Goal: Information Seeking & Learning: Check status

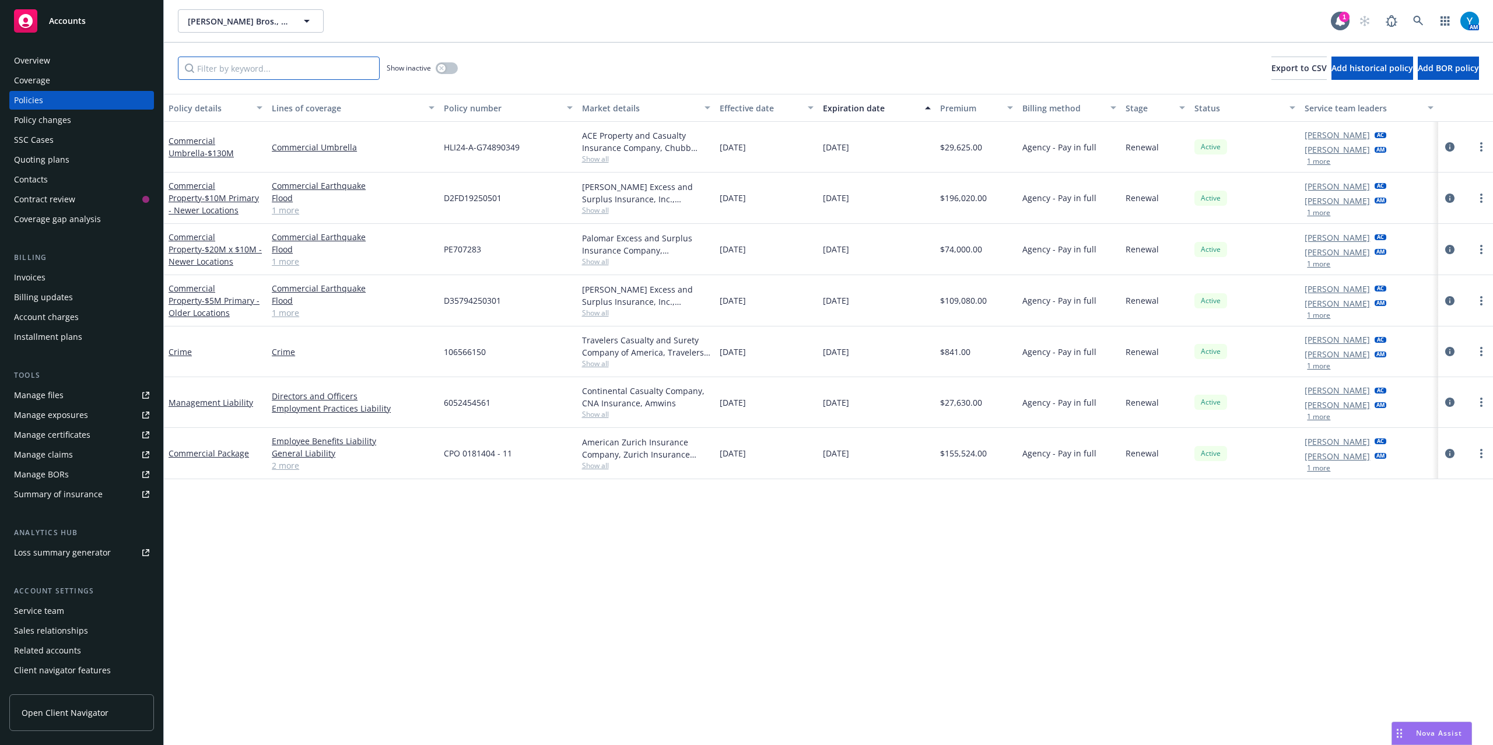
click at [296, 79] on input "Filter by keyword..." at bounding box center [279, 68] width 202 height 23
click at [1445, 453] on icon "circleInformation" at bounding box center [1449, 453] width 9 height 9
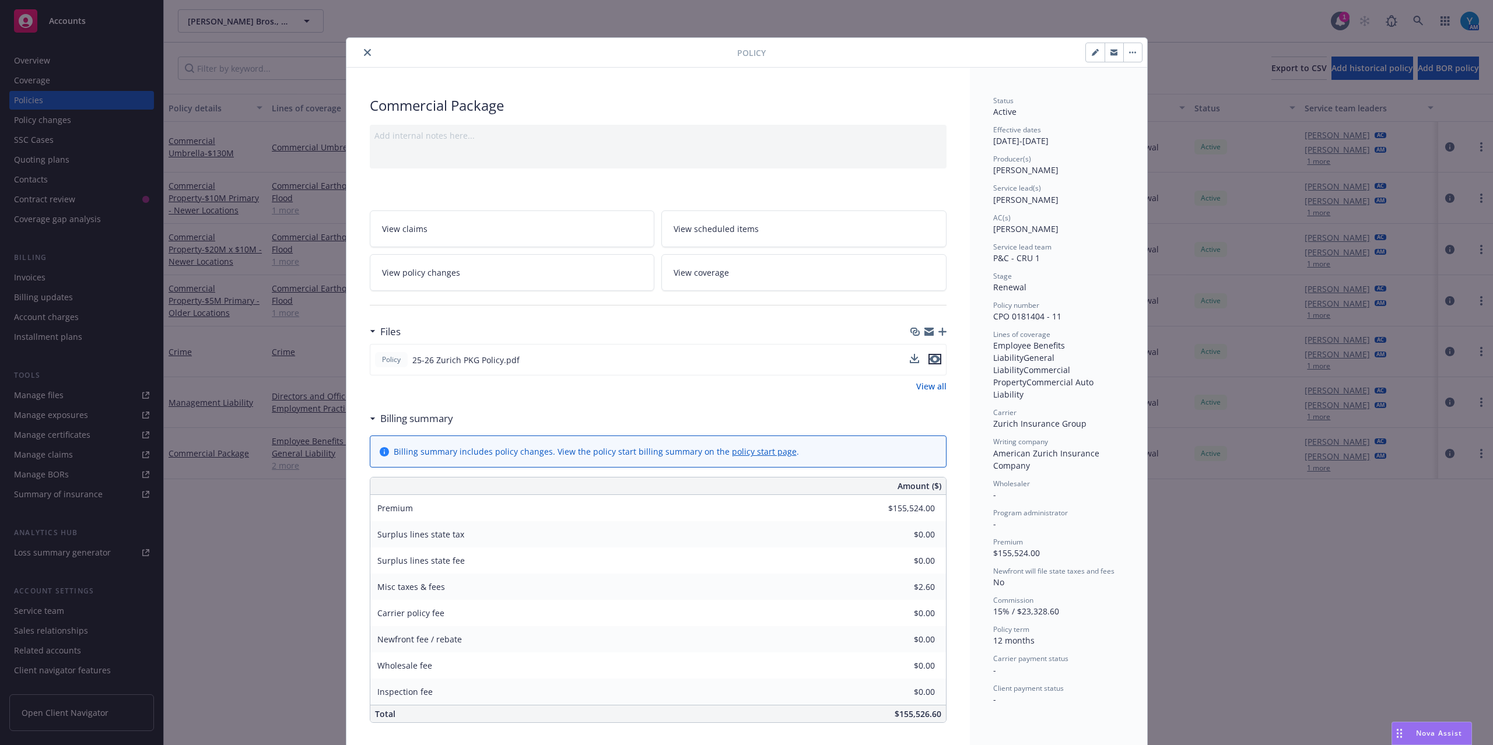
click at [930, 362] on icon "preview file" at bounding box center [935, 359] width 10 height 8
click at [365, 54] on button "close" at bounding box center [367, 52] width 14 height 14
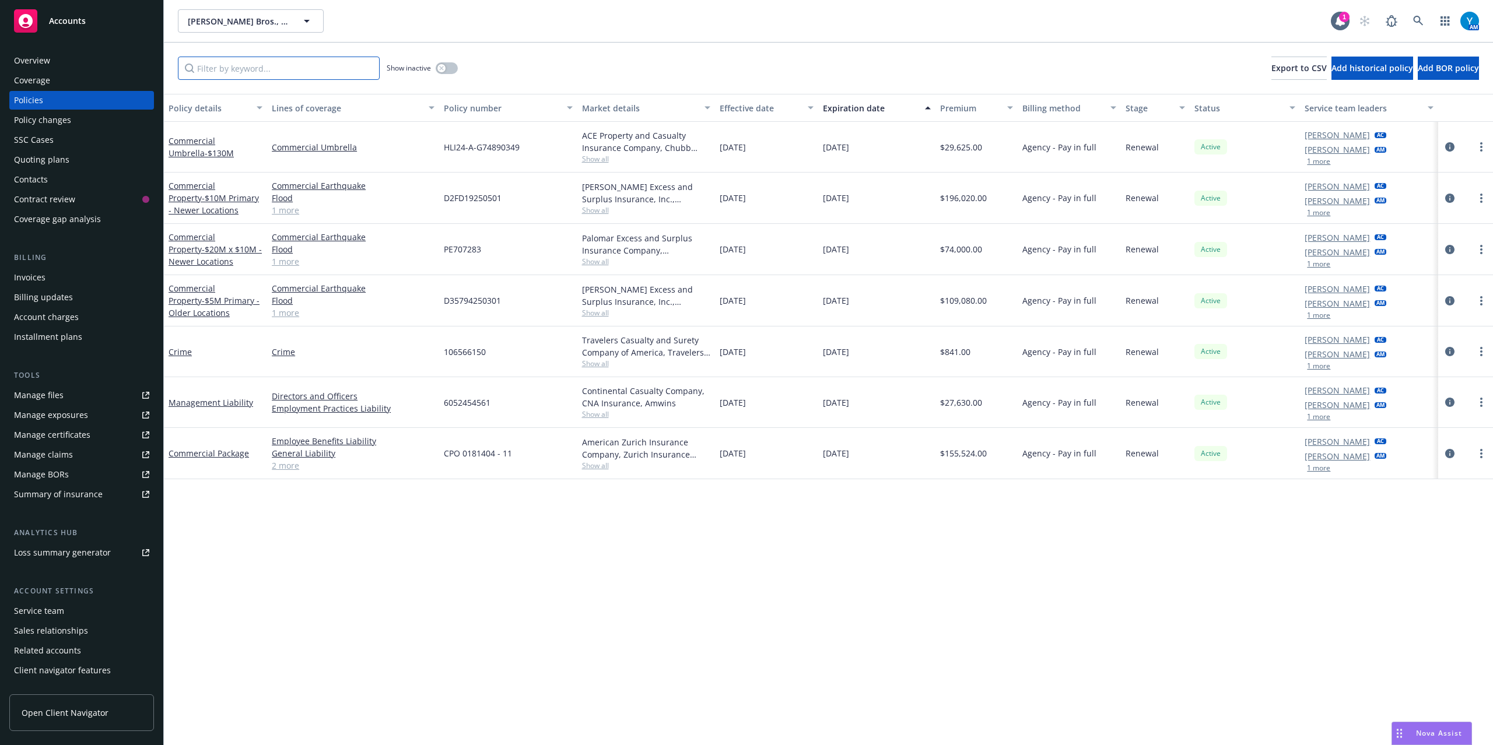
click at [309, 65] on input "Filter by keyword..." at bounding box center [279, 68] width 202 height 23
type input "umbrella"
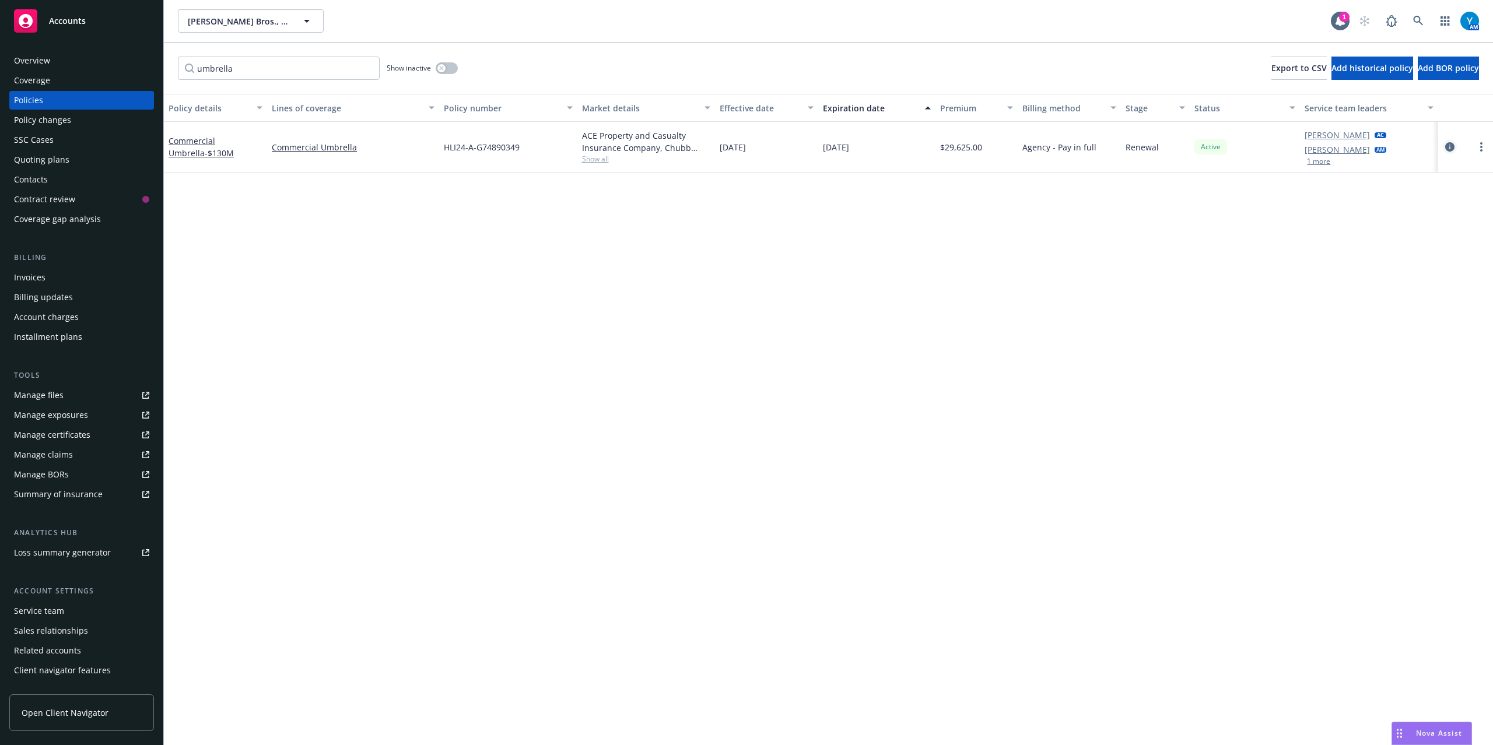
click at [1445, 148] on icon "circleInformation" at bounding box center [1449, 146] width 9 height 9
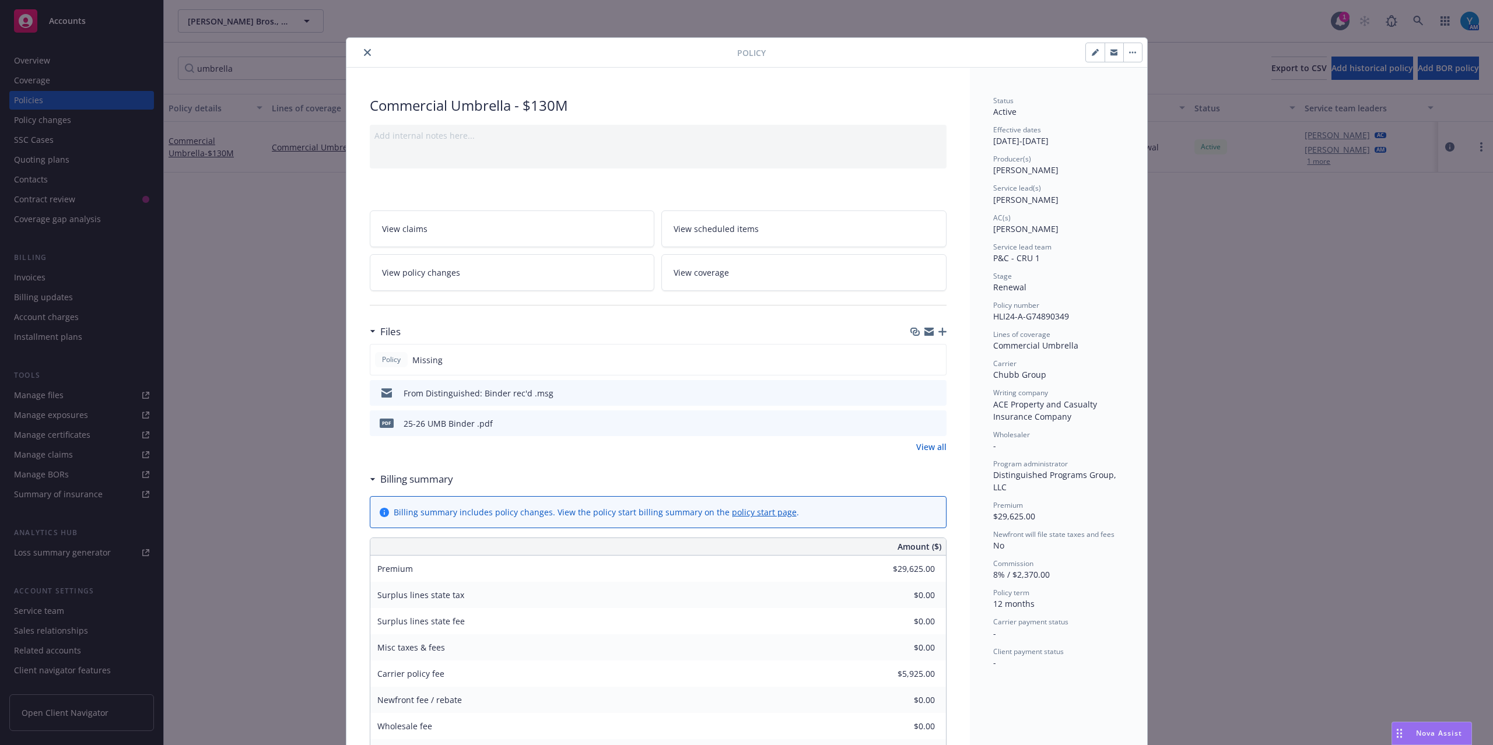
click at [930, 423] on icon "preview file" at bounding box center [935, 423] width 10 height 8
click at [360, 51] on button "close" at bounding box center [367, 52] width 14 height 14
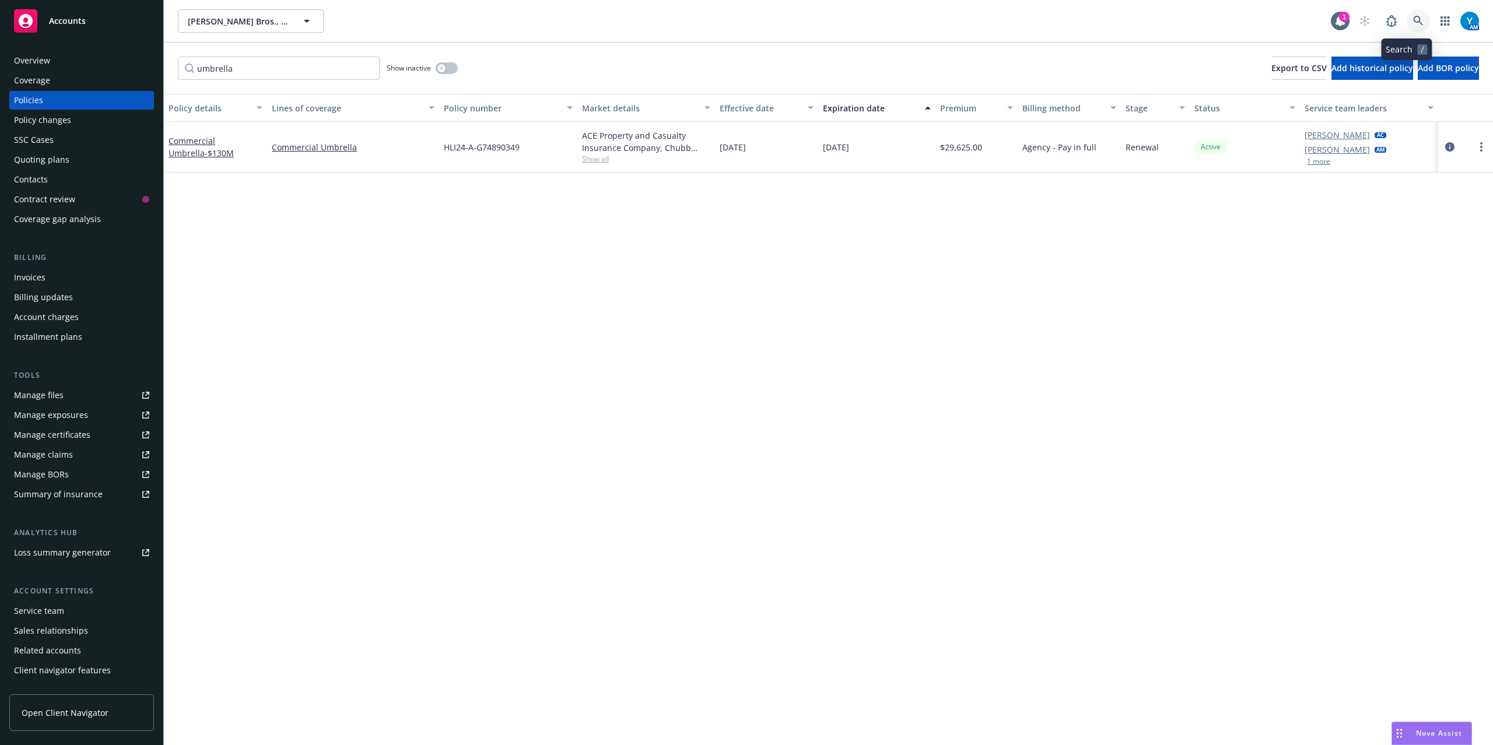
click at [1413, 20] on icon at bounding box center [1418, 21] width 10 height 10
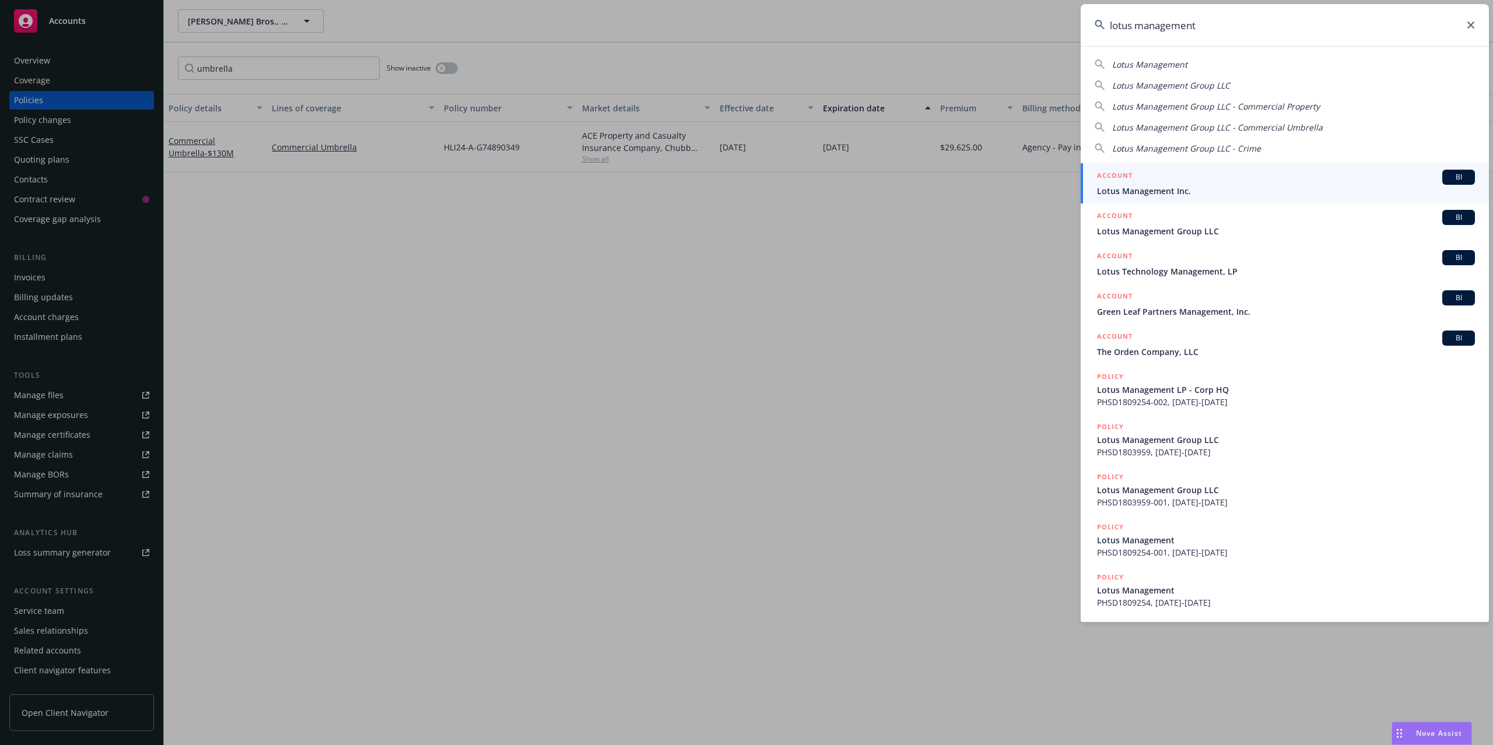
type input "lotus management"
click at [1200, 185] on span "Lotus Management Inc." at bounding box center [1286, 191] width 378 height 12
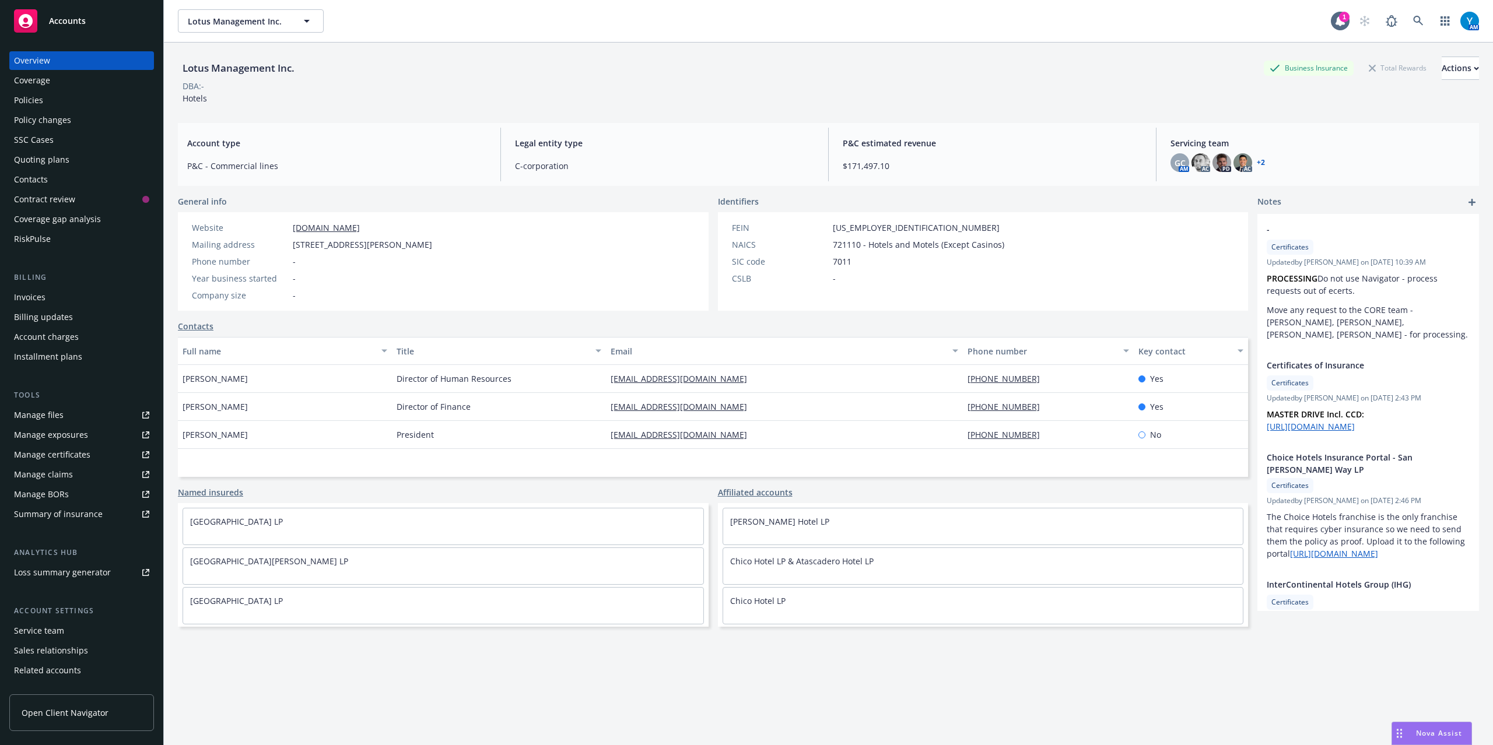
click at [75, 106] on div "Policies" at bounding box center [81, 100] width 135 height 19
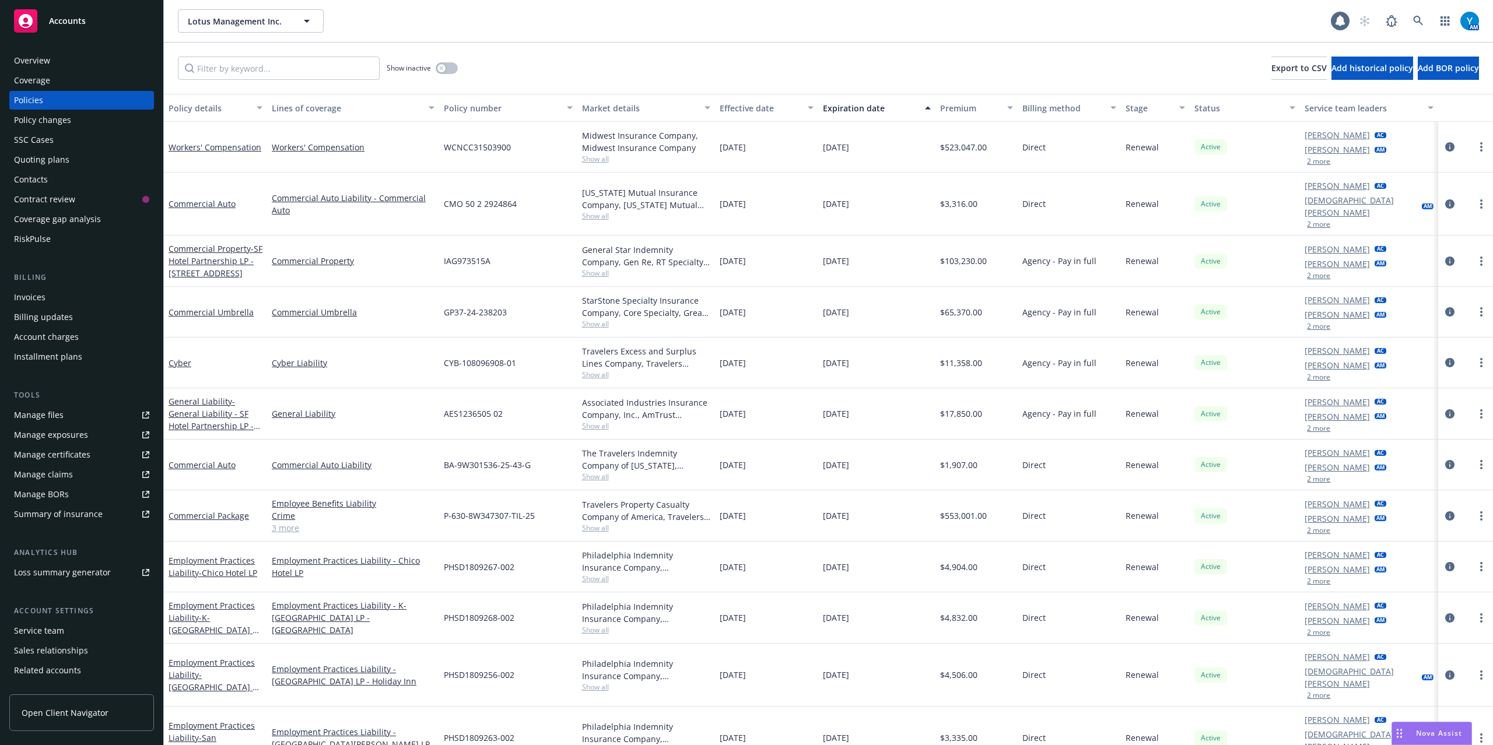
click at [38, 292] on div "Invoices" at bounding box center [29, 297] width 31 height 19
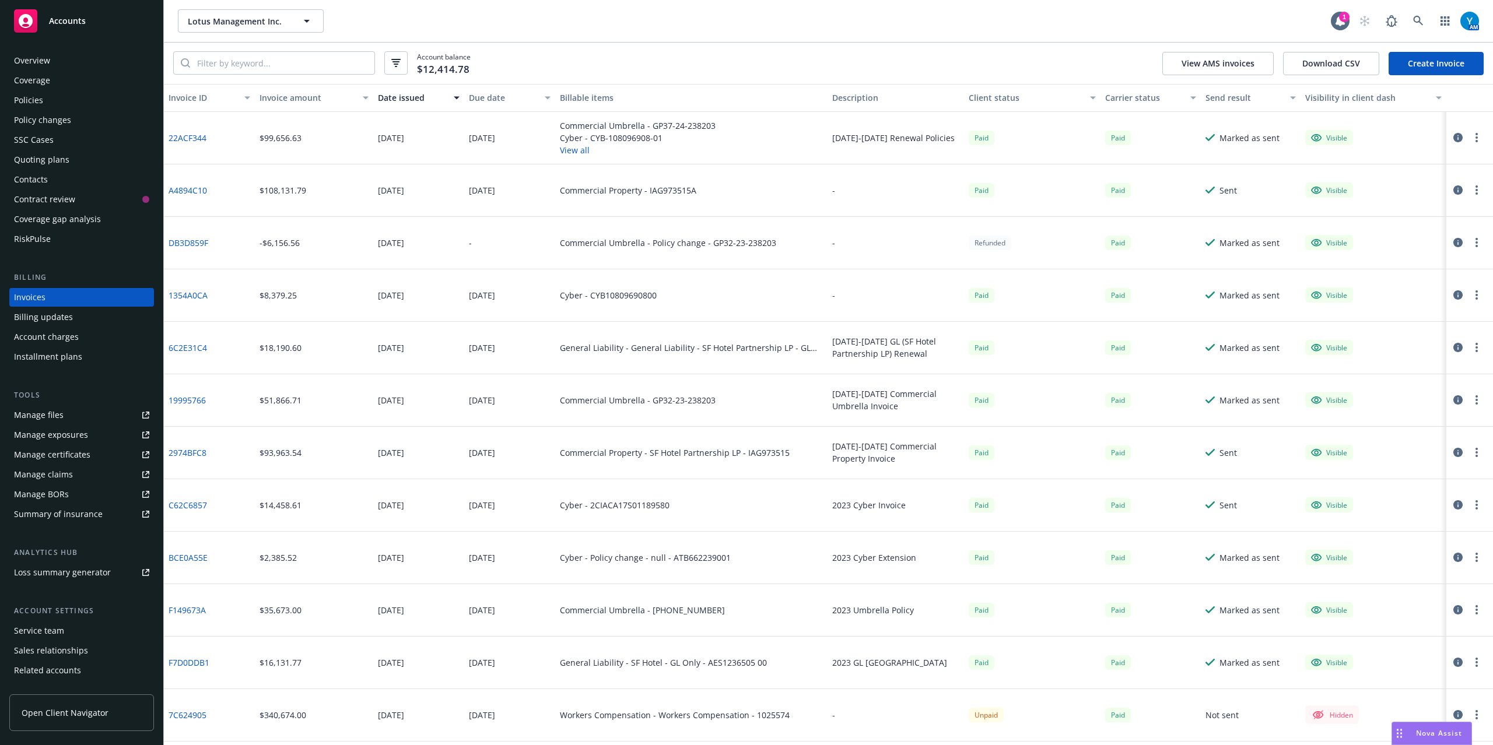
click at [579, 150] on button "View all" at bounding box center [638, 150] width 156 height 12
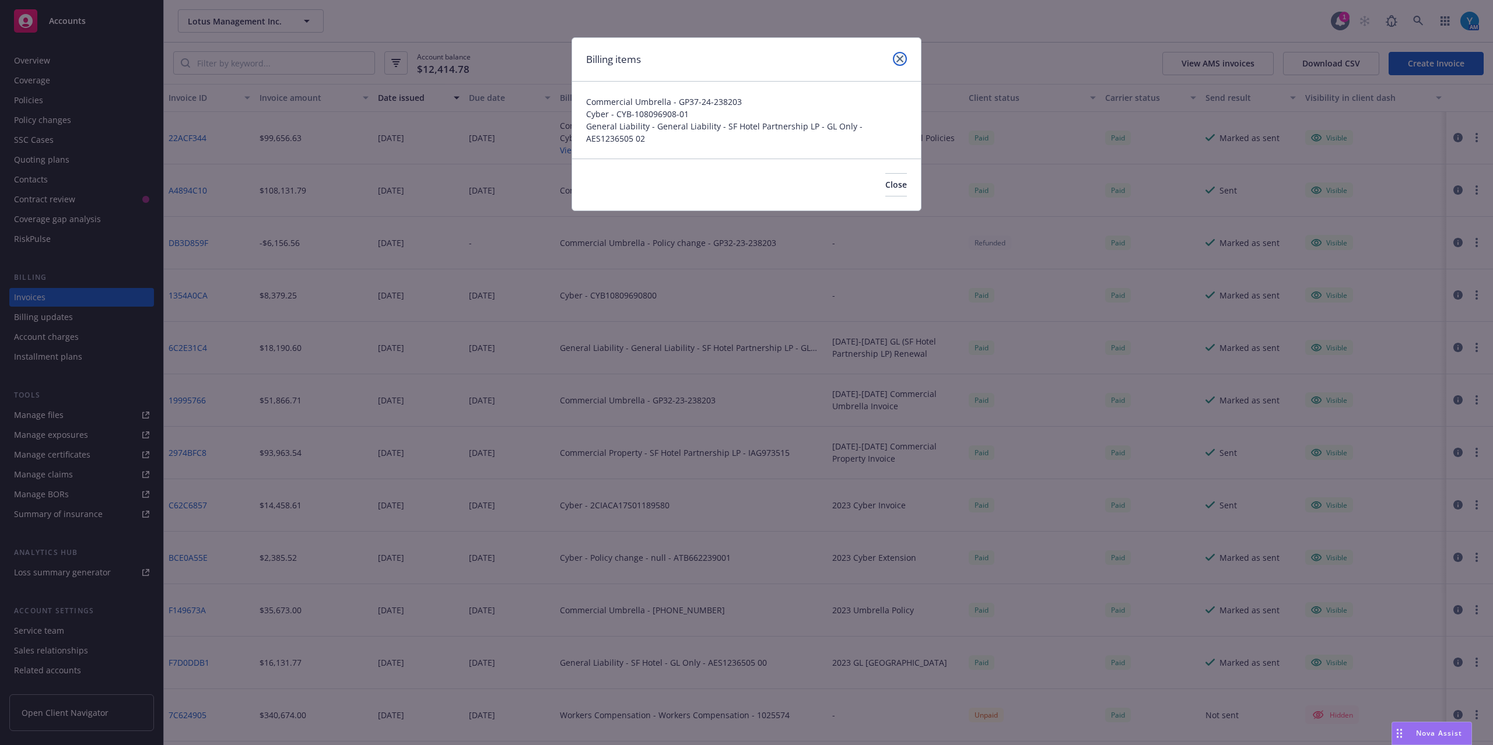
click at [896, 62] on icon "close" at bounding box center [899, 58] width 7 height 7
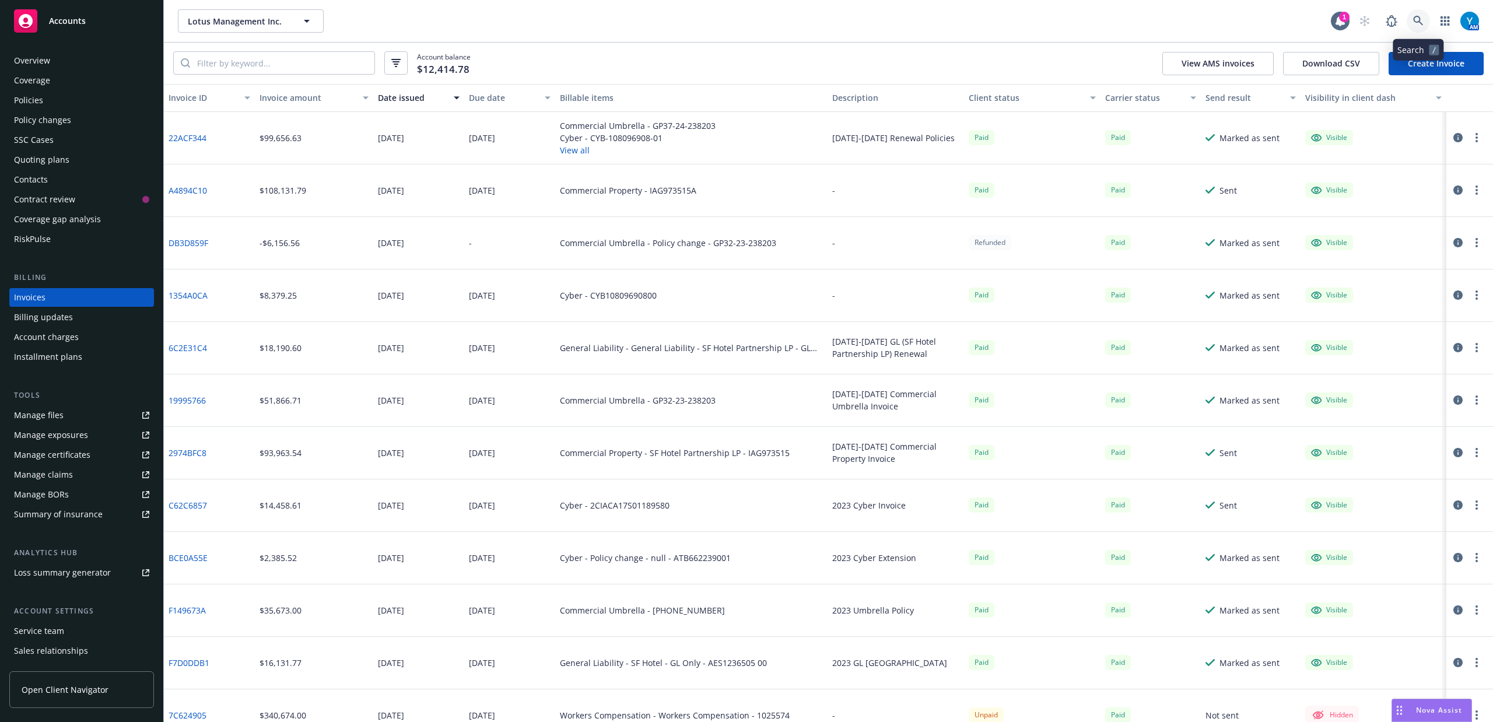
click at [1417, 15] on link at bounding box center [1418, 20] width 23 height 23
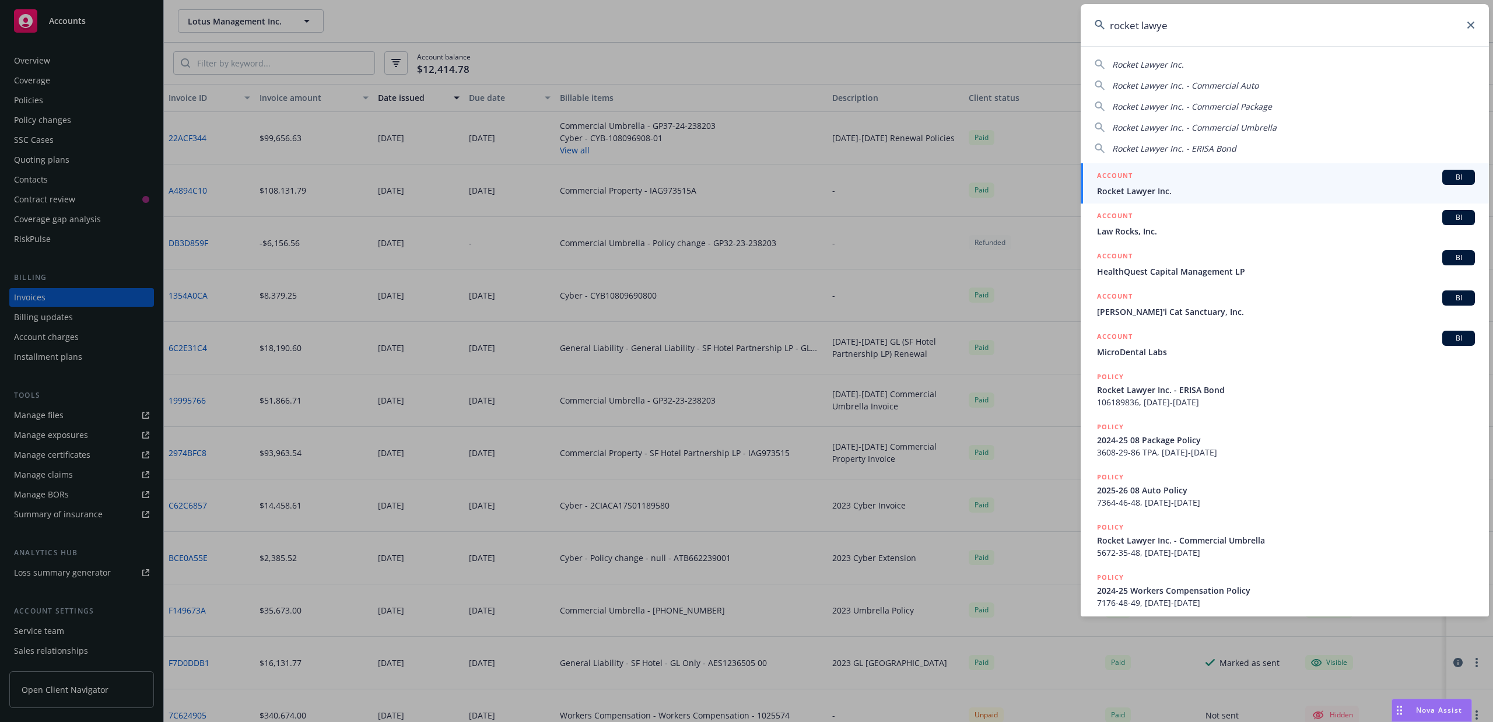
type input "rocket lawyer"
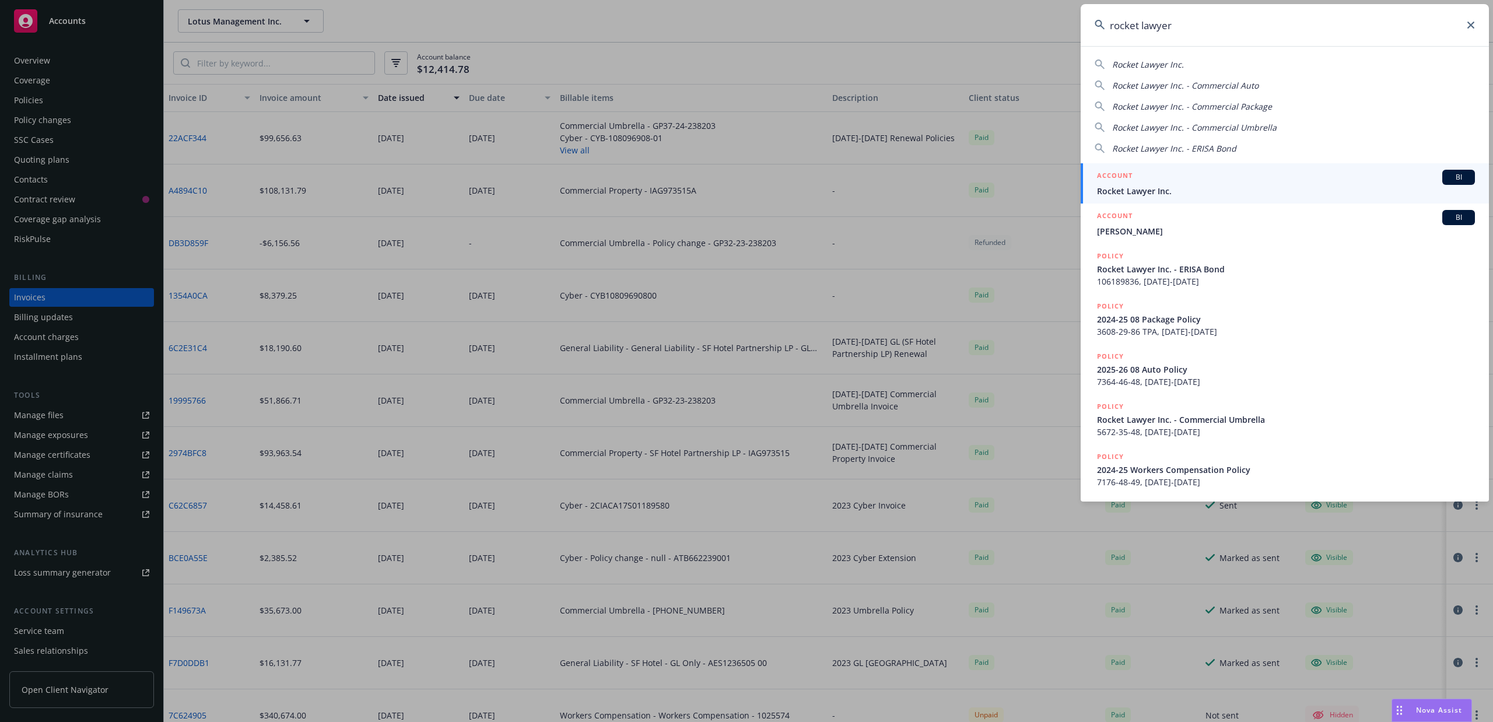
click at [1188, 183] on div "ACCOUNT BI" at bounding box center [1286, 177] width 378 height 15
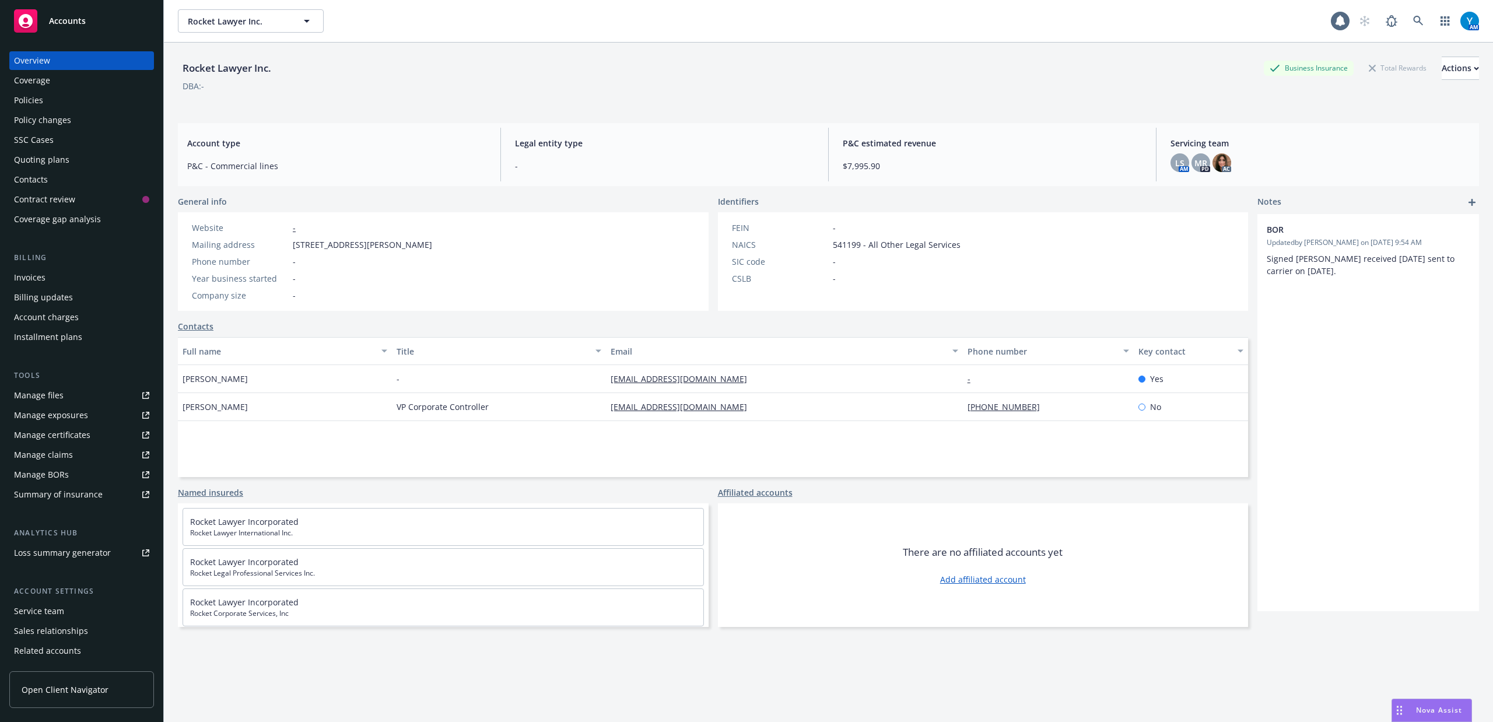
click at [61, 99] on div "Policies" at bounding box center [81, 100] width 135 height 19
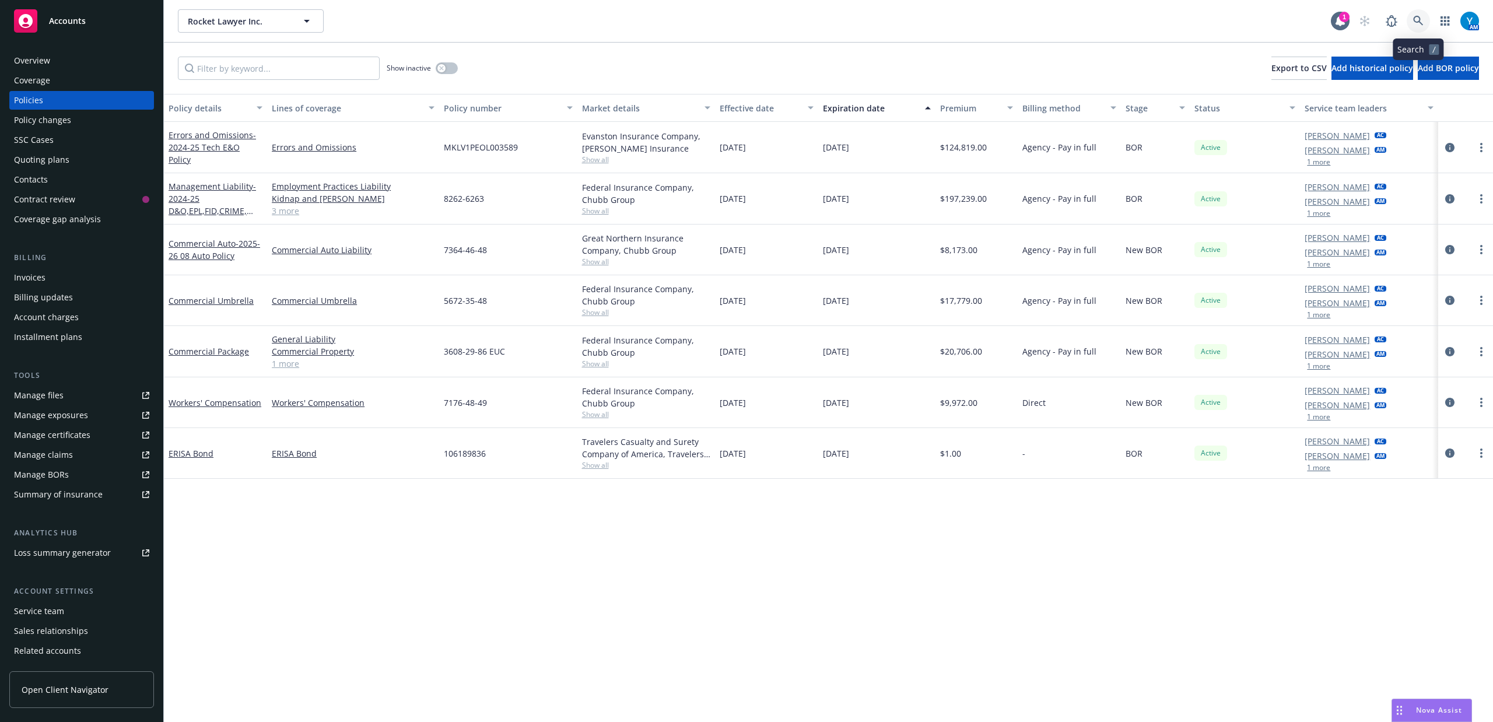
click at [1419, 12] on link at bounding box center [1418, 20] width 23 height 23
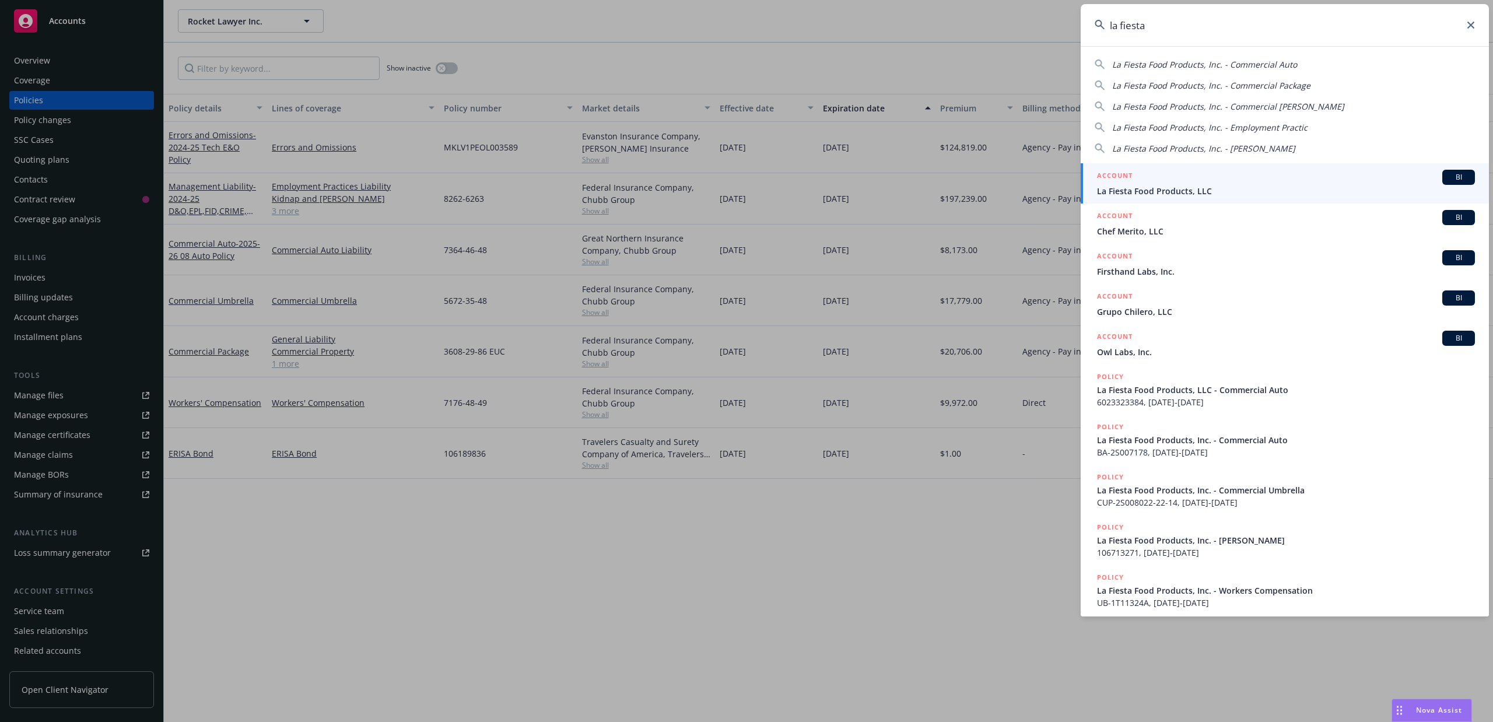
type input "la fiesta"
click at [1200, 194] on span "La Fiesta Food Products, LLC" at bounding box center [1286, 191] width 378 height 12
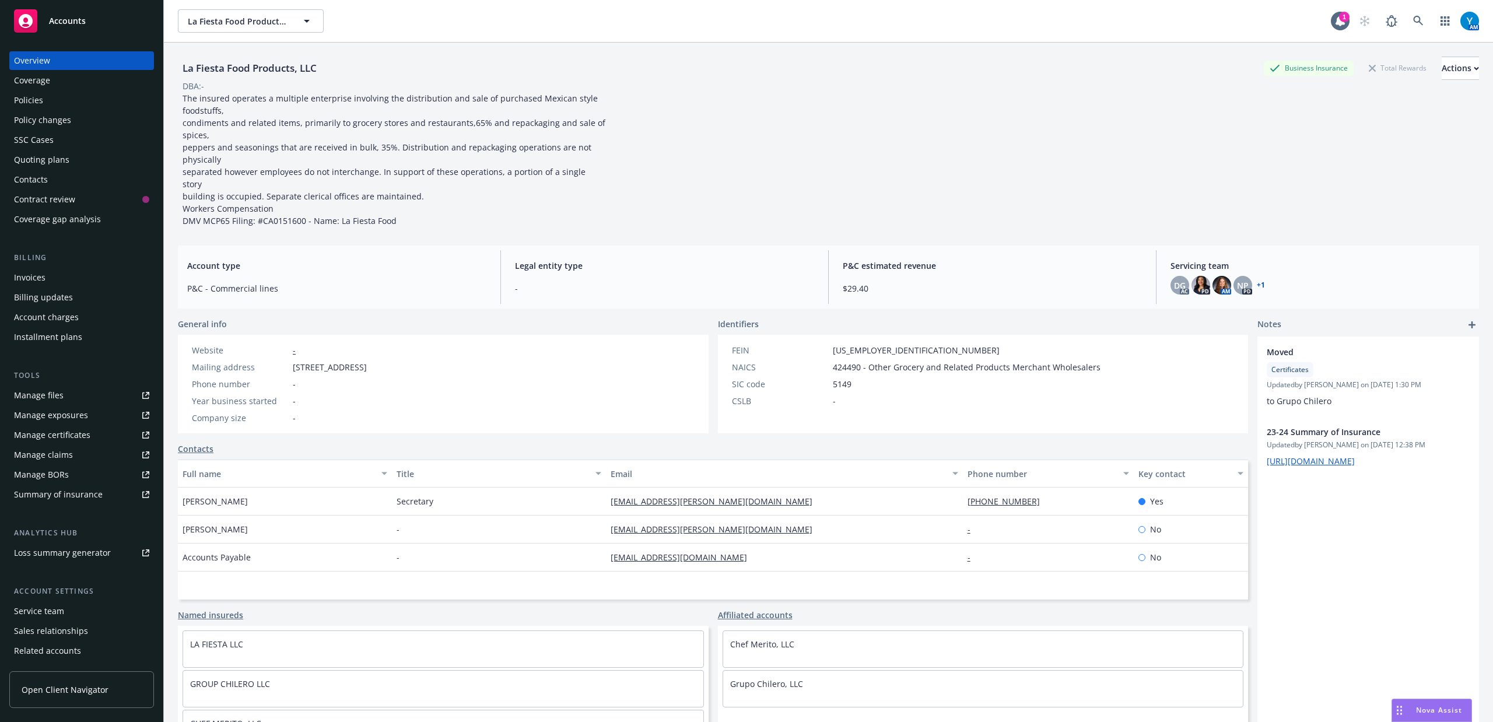
click at [43, 103] on div "Policies" at bounding box center [81, 100] width 135 height 19
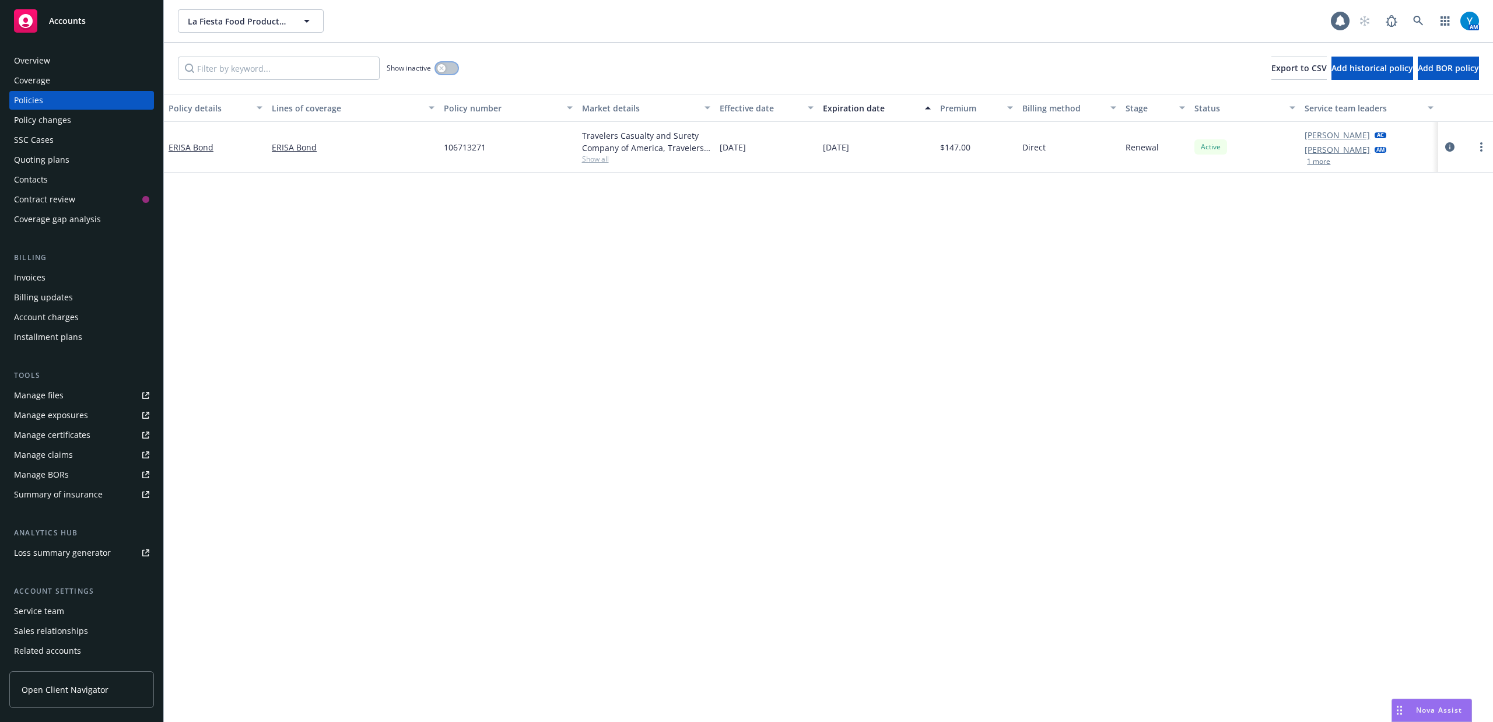
drag, startPoint x: 451, startPoint y: 71, endPoint x: 362, endPoint y: 91, distance: 91.5
click at [451, 70] on button "button" at bounding box center [447, 68] width 22 height 12
click at [259, 68] on input "Filter by keyword..." at bounding box center [279, 68] width 202 height 23
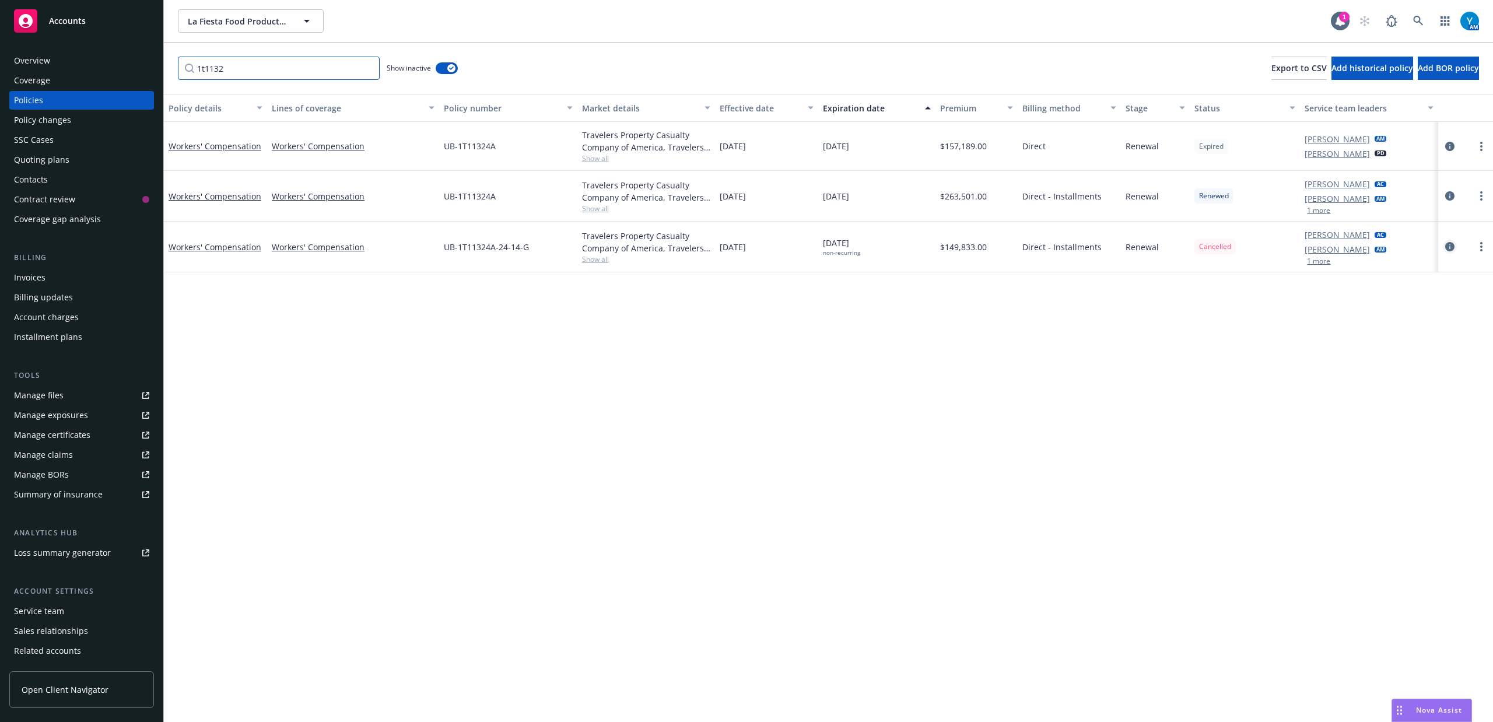
type input "1t1132"
click at [1447, 245] on icon "circleInformation" at bounding box center [1449, 246] width 9 height 9
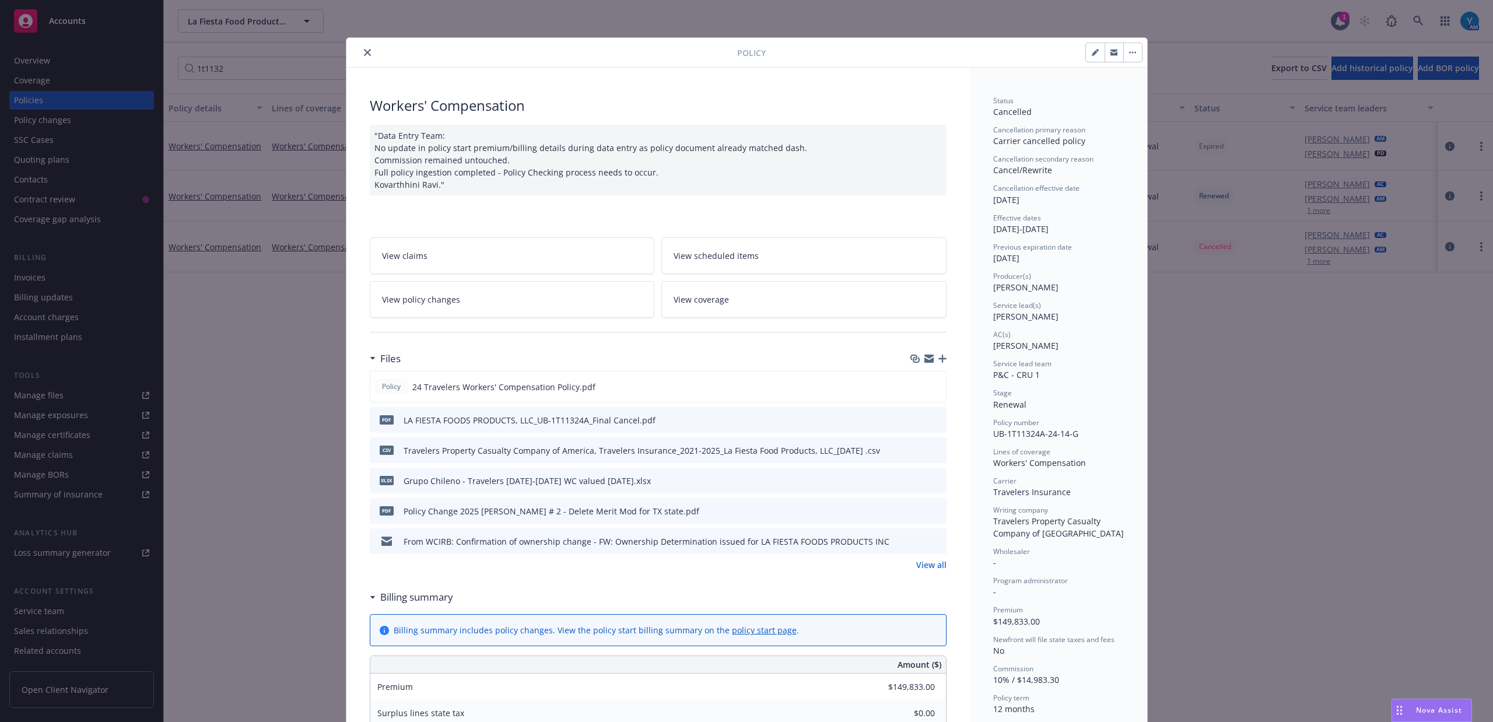
click at [475, 290] on link "View policy changes" at bounding box center [512, 299] width 285 height 37
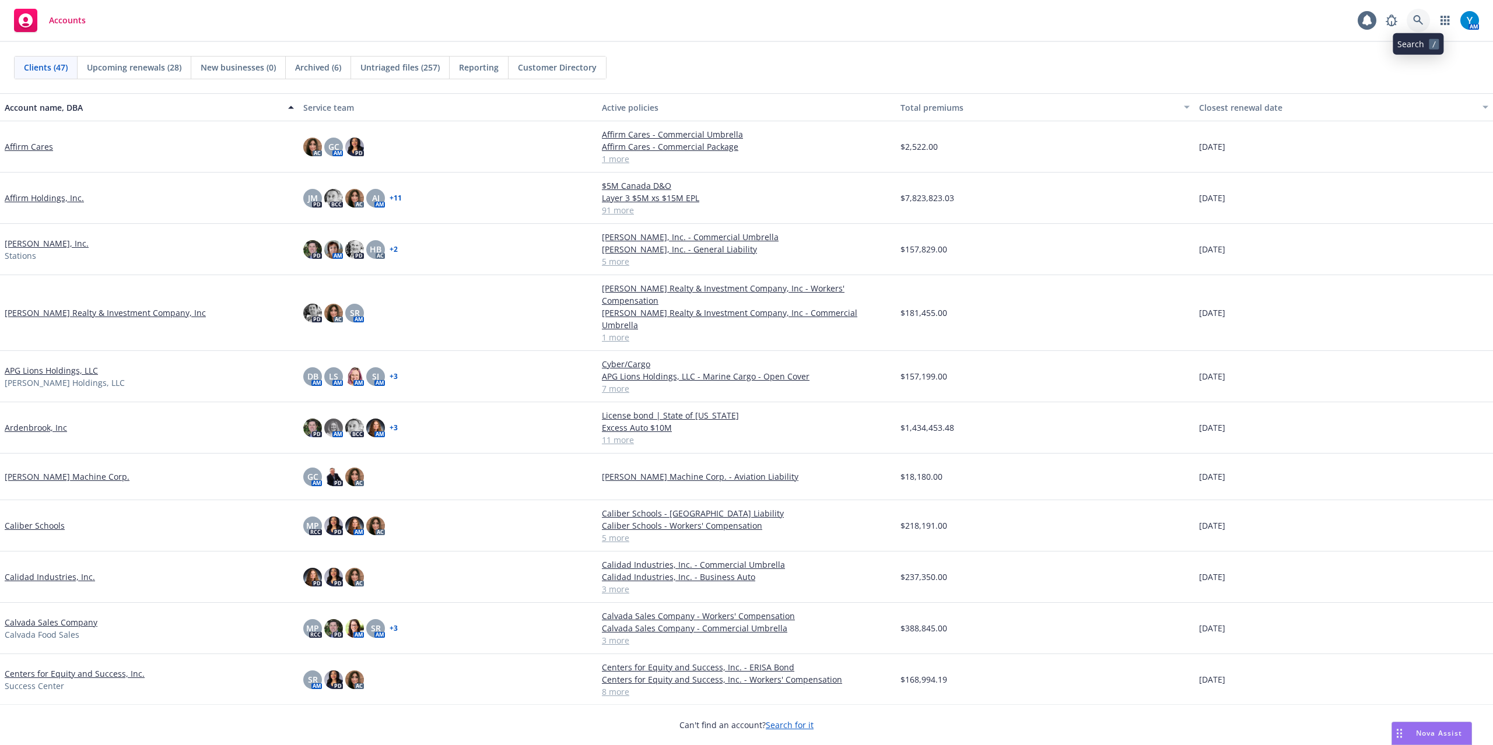
click at [1418, 21] on icon at bounding box center [1418, 20] width 10 height 10
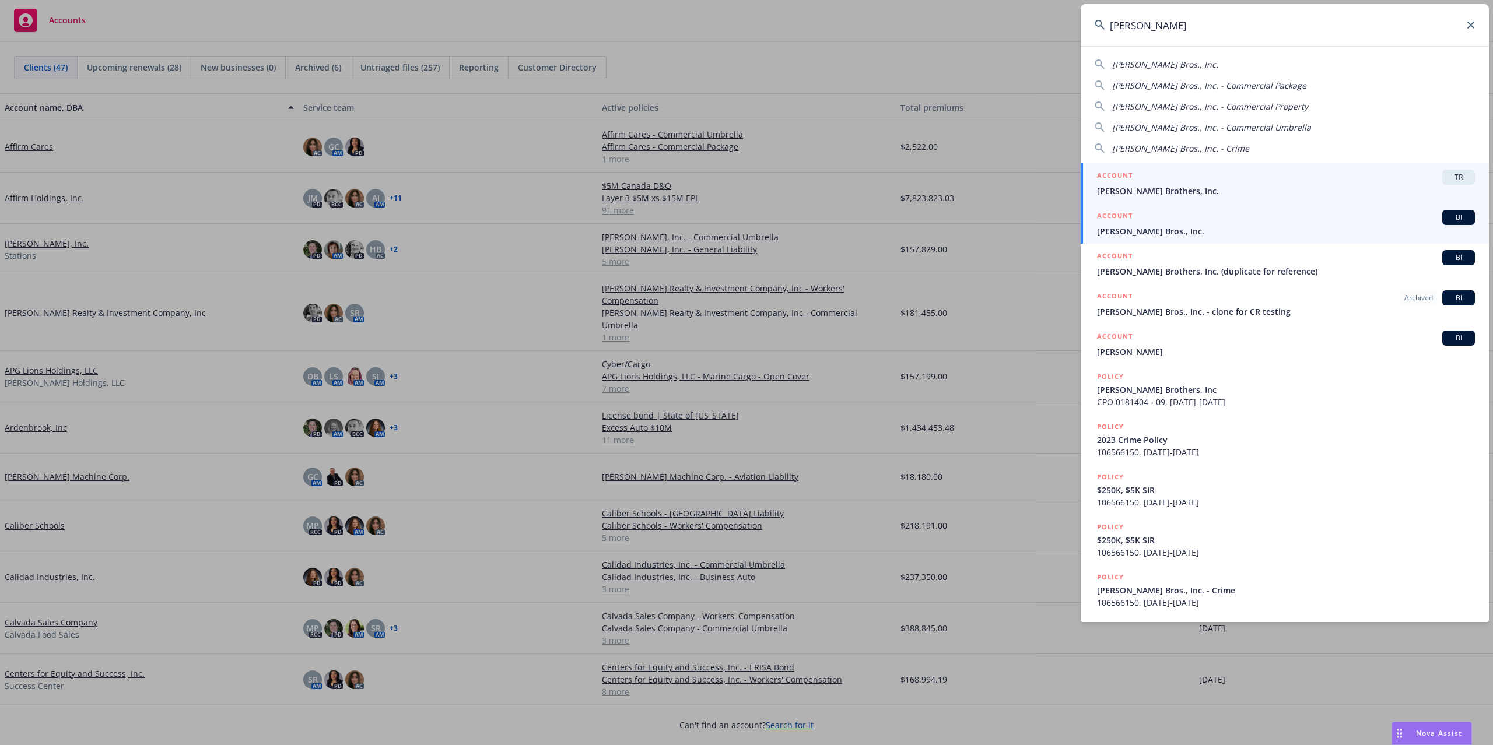
type input "[PERSON_NAME]"
click at [1190, 223] on div "ACCOUNT BI" at bounding box center [1286, 217] width 378 height 15
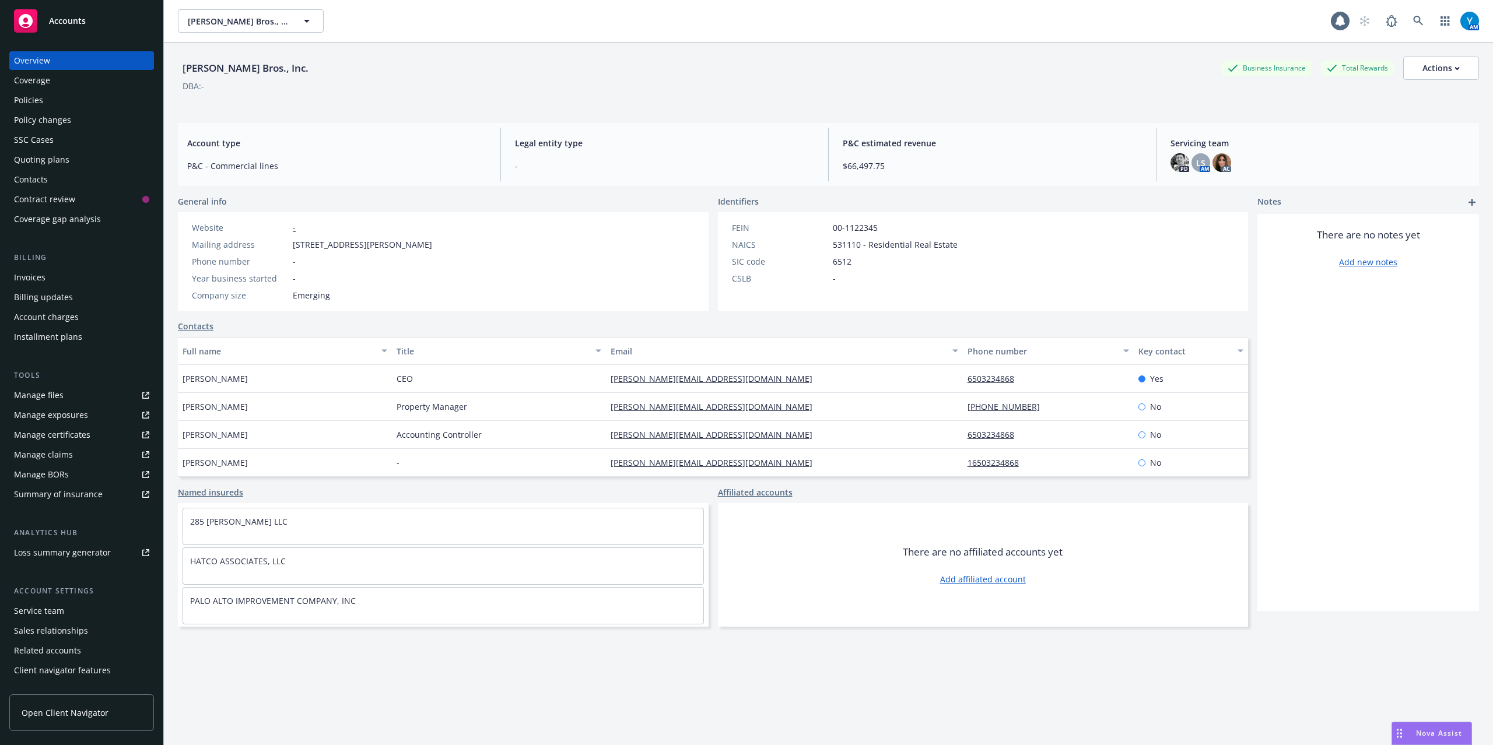
click at [50, 98] on div "Policies" at bounding box center [81, 100] width 135 height 19
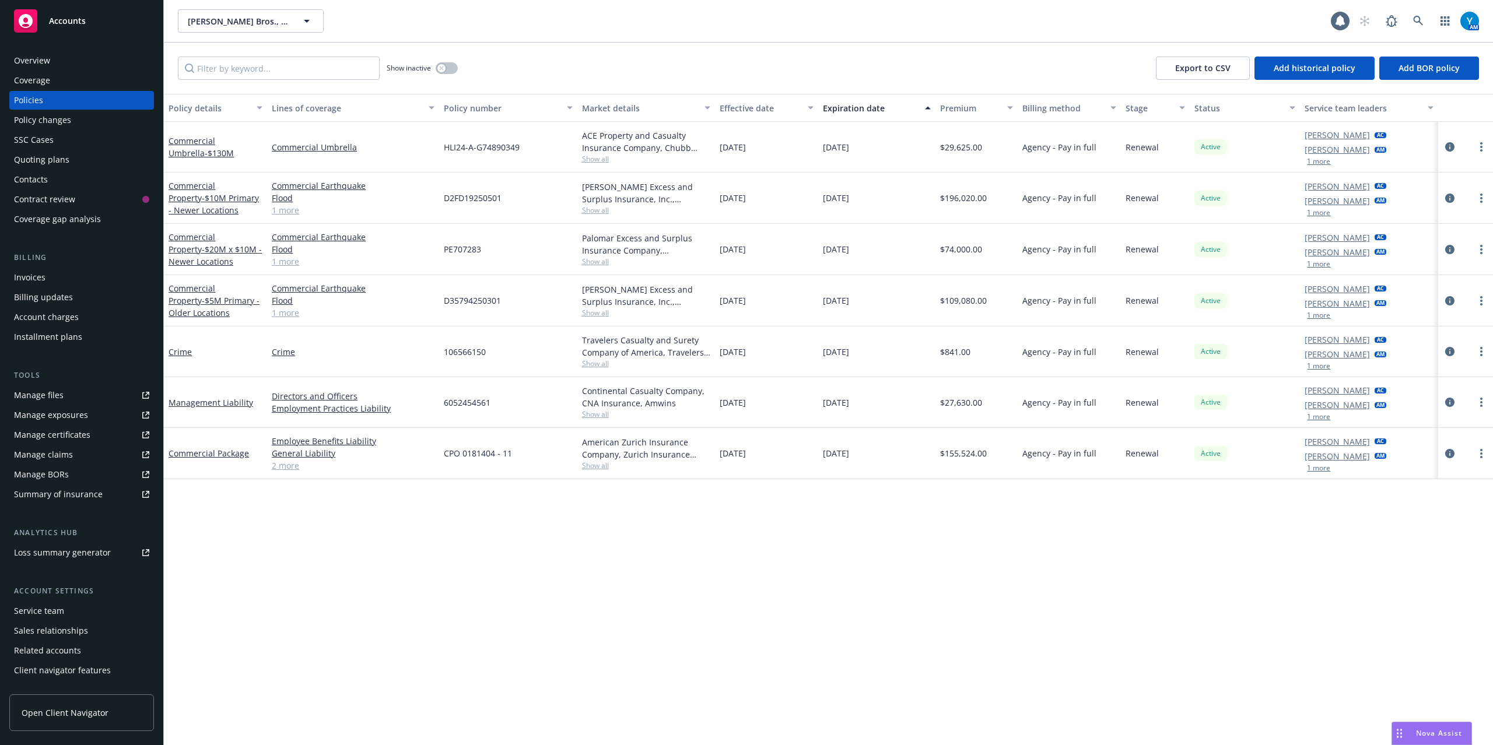
click at [50, 122] on div "Policy changes" at bounding box center [42, 120] width 57 height 19
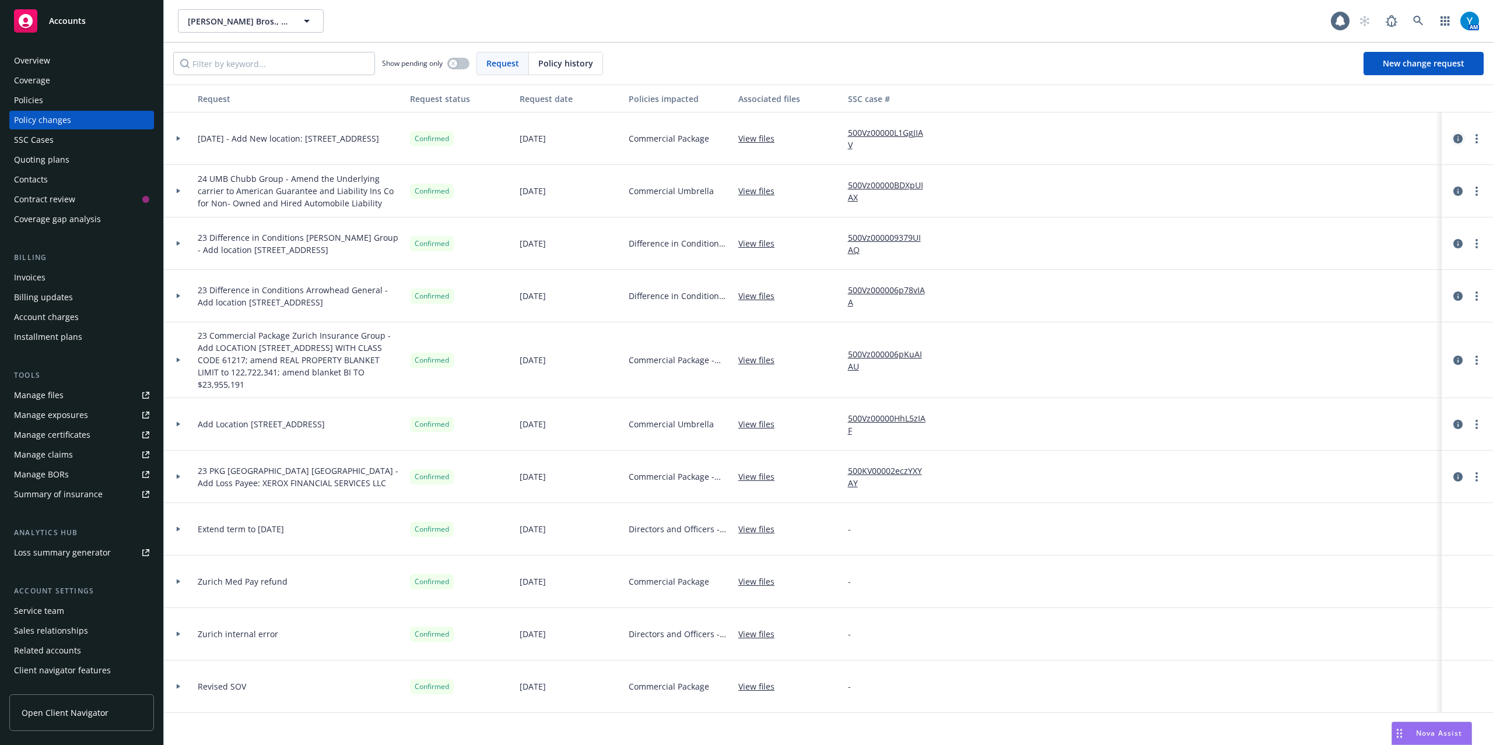
click at [1453, 135] on icon "circleInformation" at bounding box center [1457, 138] width 9 height 9
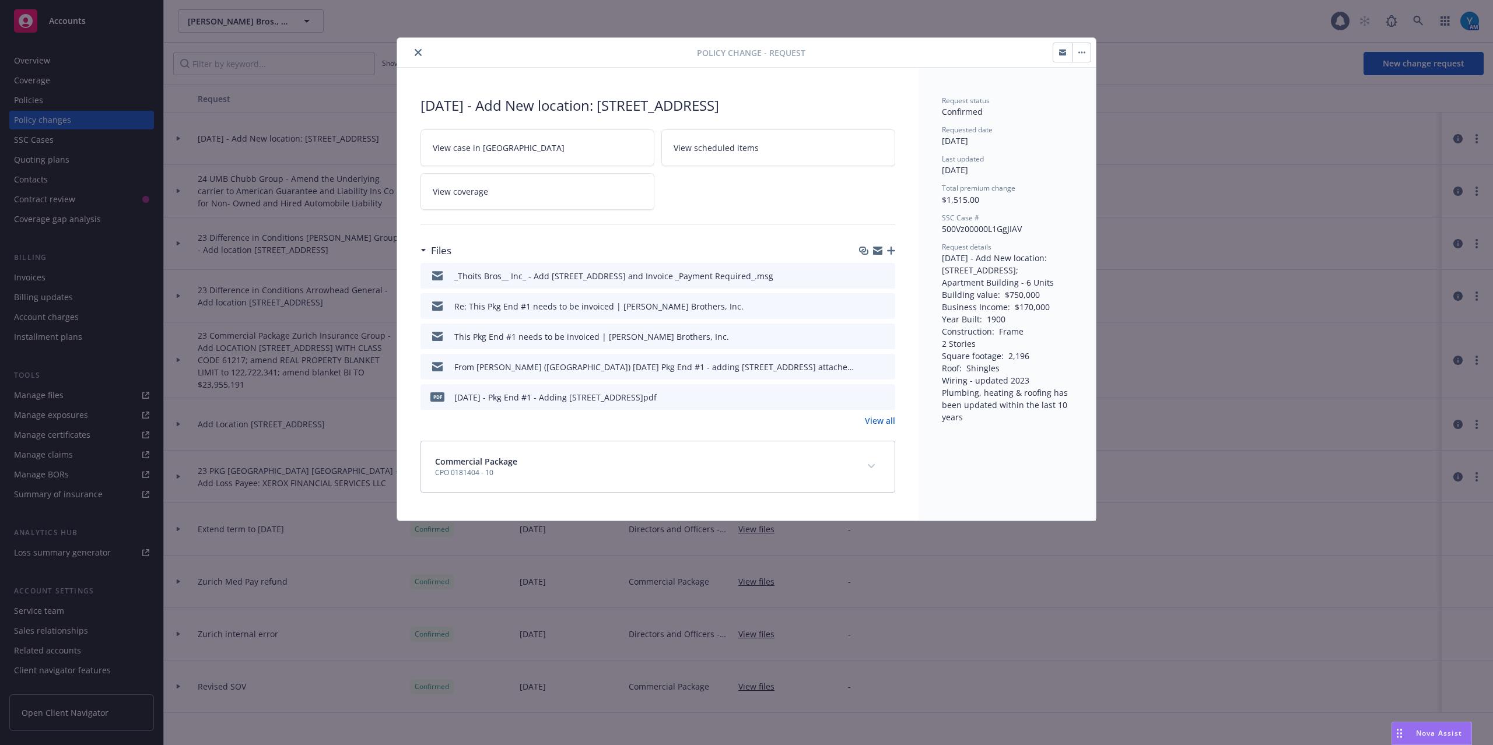
click at [416, 54] on icon "close" at bounding box center [418, 52] width 7 height 7
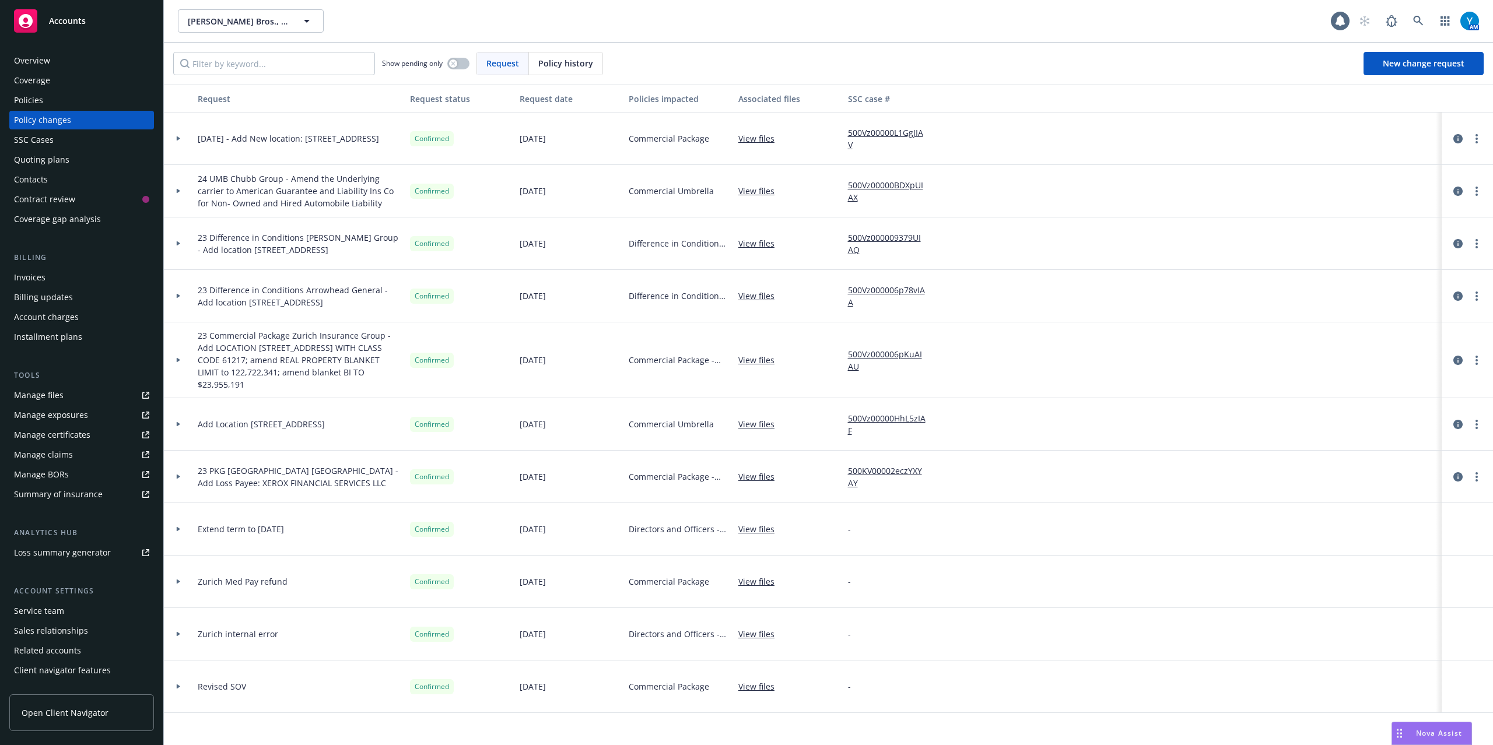
click at [50, 145] on div "SSC Cases" at bounding box center [34, 140] width 40 height 19
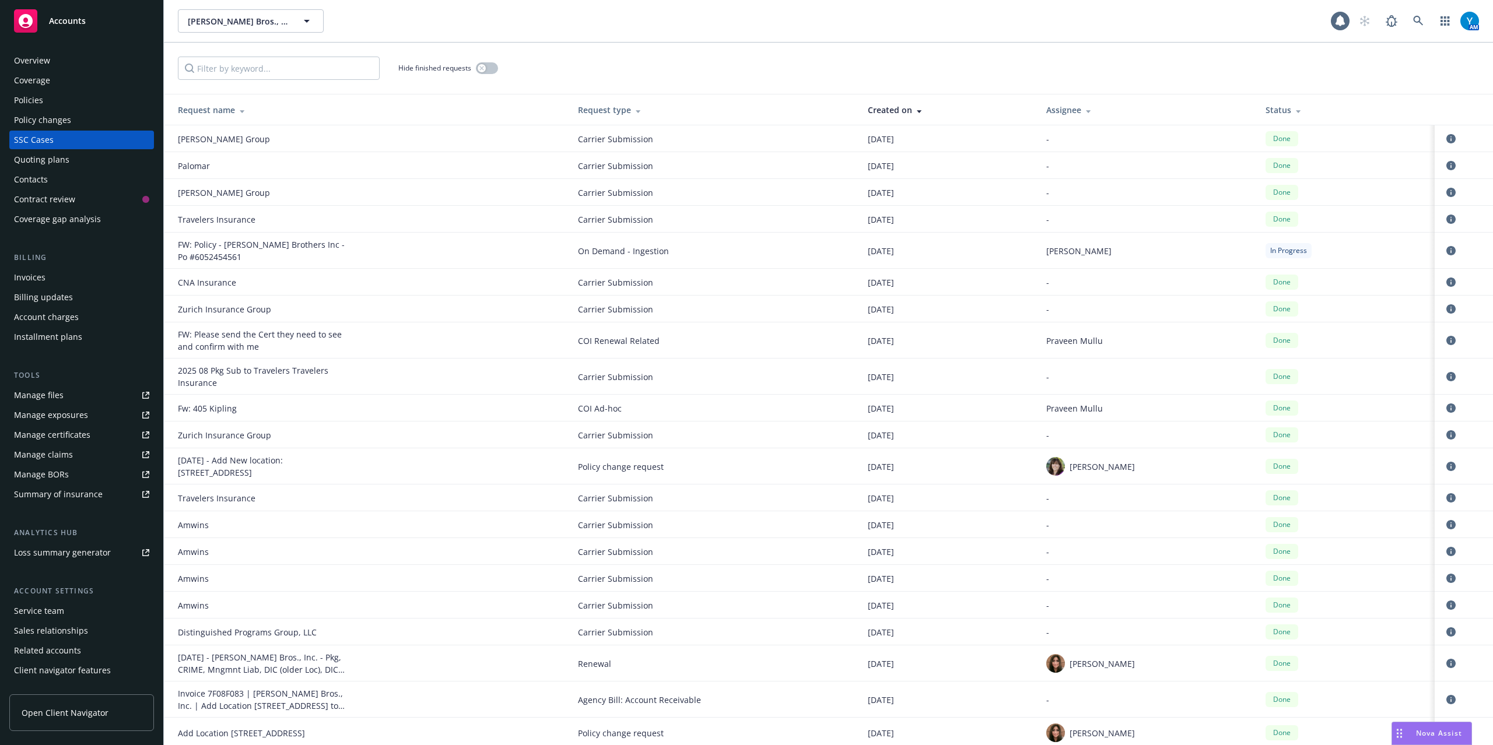
click at [878, 104] on div "Created on" at bounding box center [948, 110] width 160 height 12
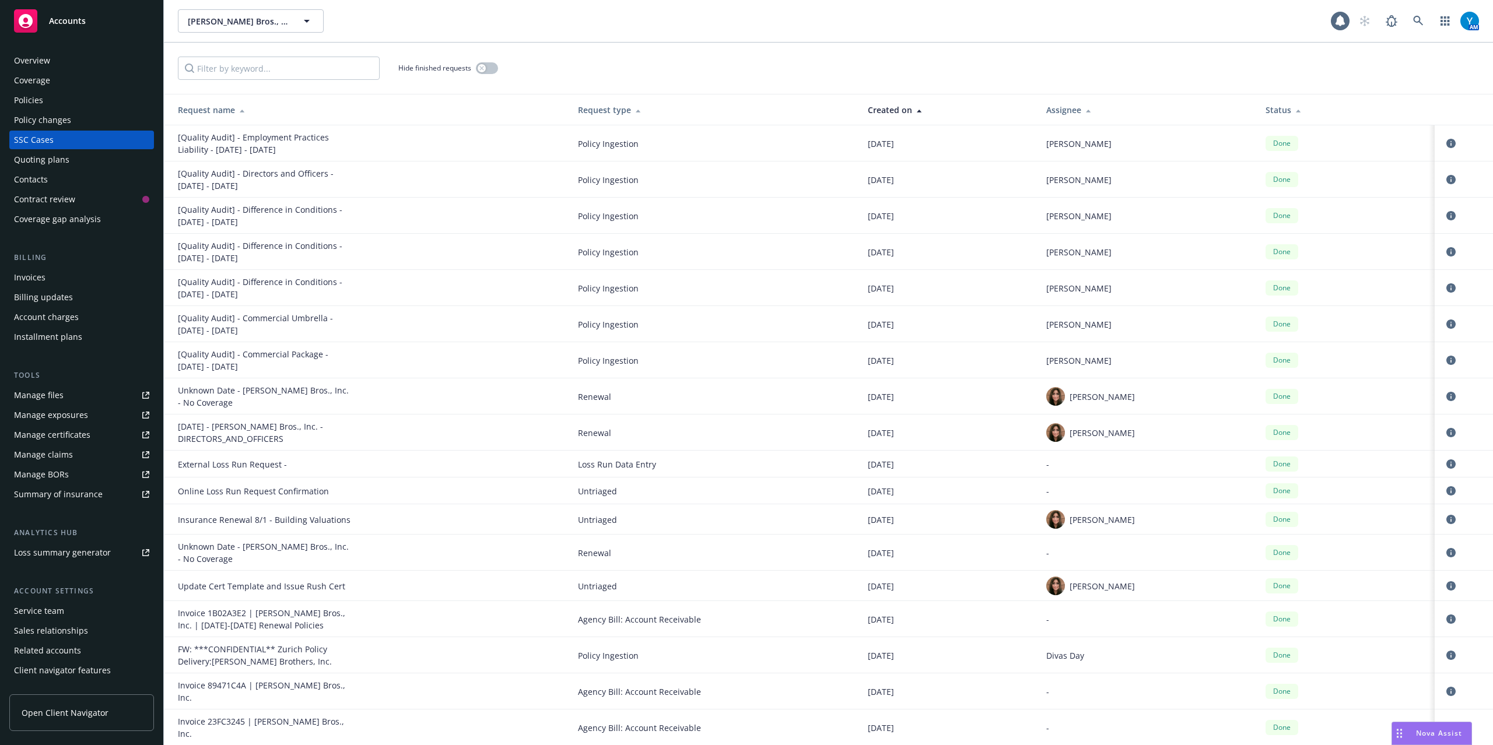
click at [880, 108] on div "Created on" at bounding box center [948, 110] width 160 height 12
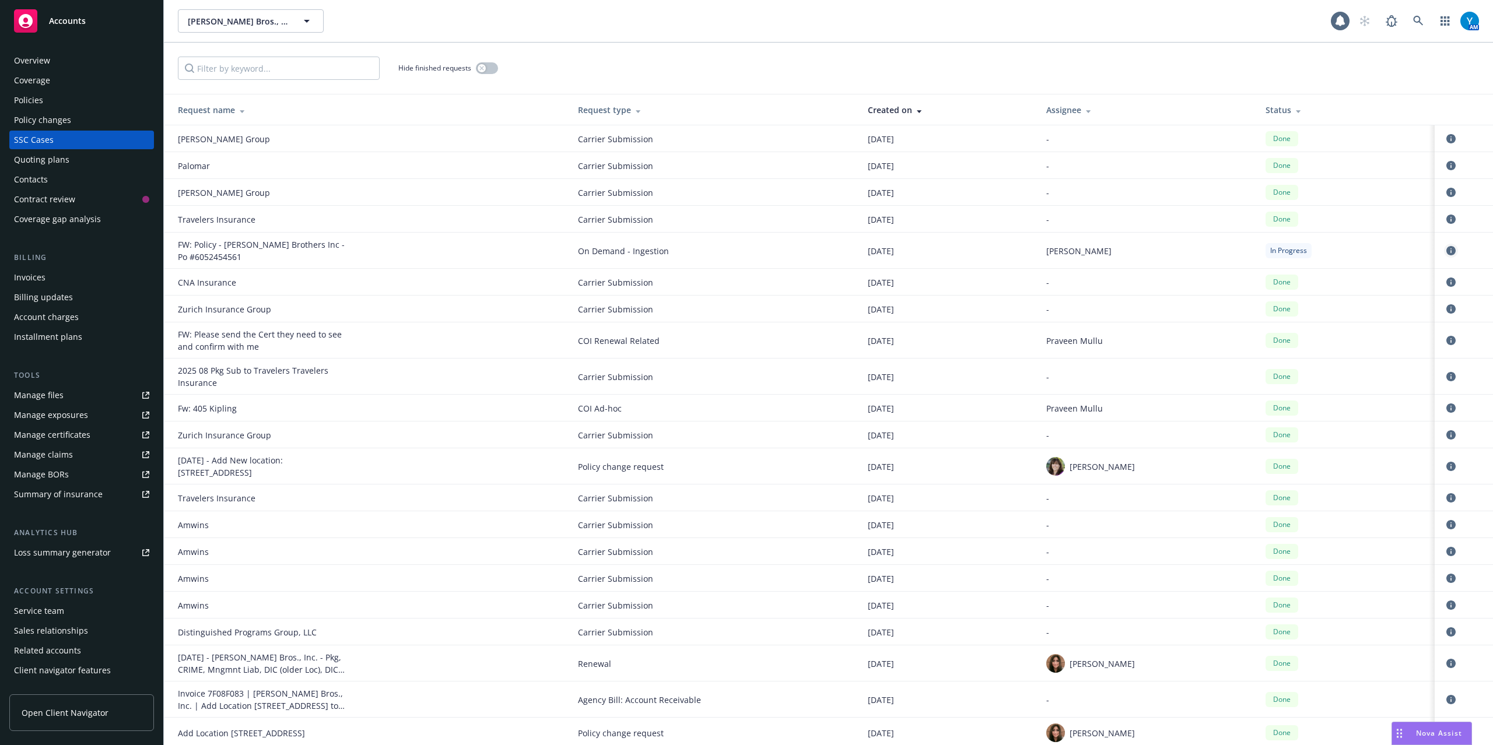
click at [1446, 250] on icon "circleInformation" at bounding box center [1450, 250] width 9 height 9
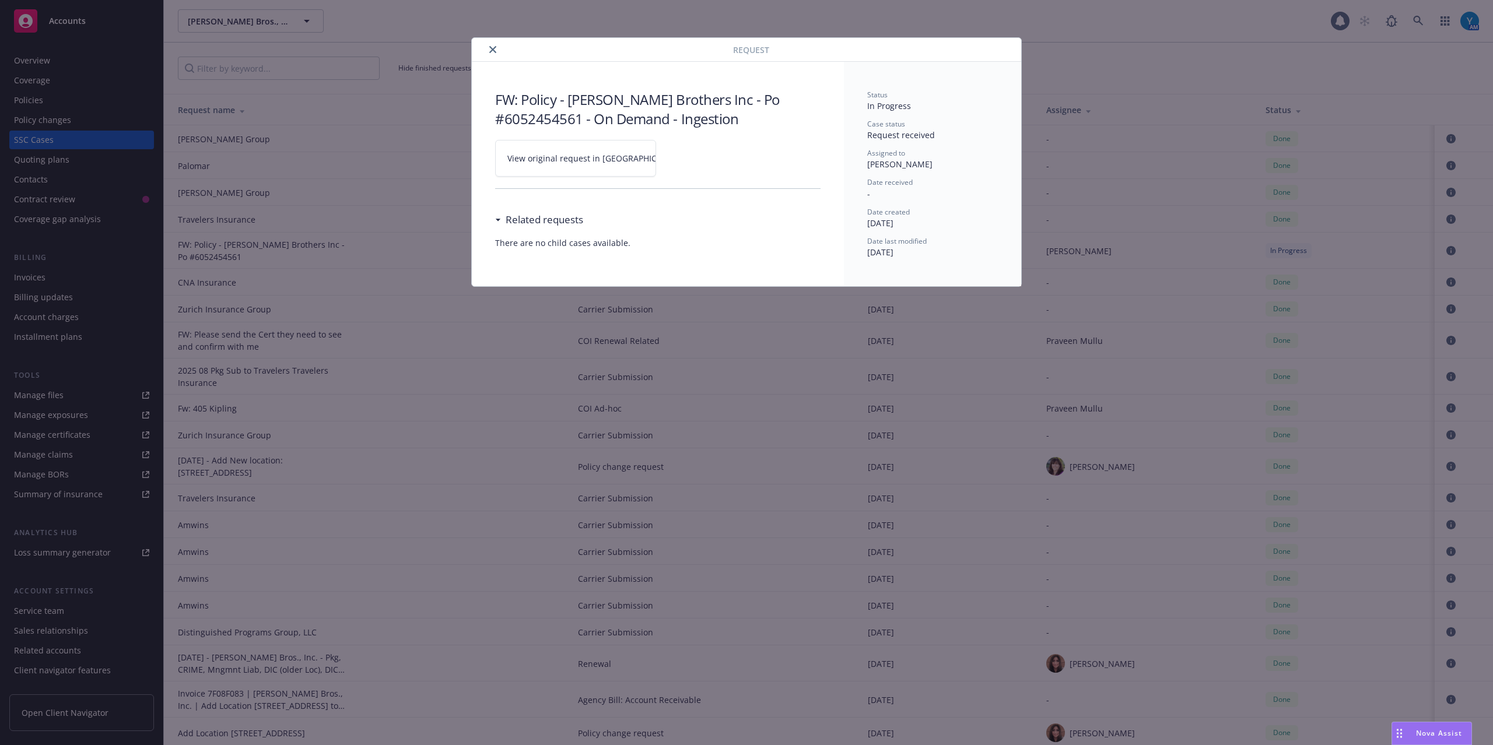
click at [577, 156] on span "View original request in [GEOGRAPHIC_DATA]" at bounding box center [595, 158] width 177 height 12
click at [493, 52] on icon "close" at bounding box center [492, 49] width 7 height 7
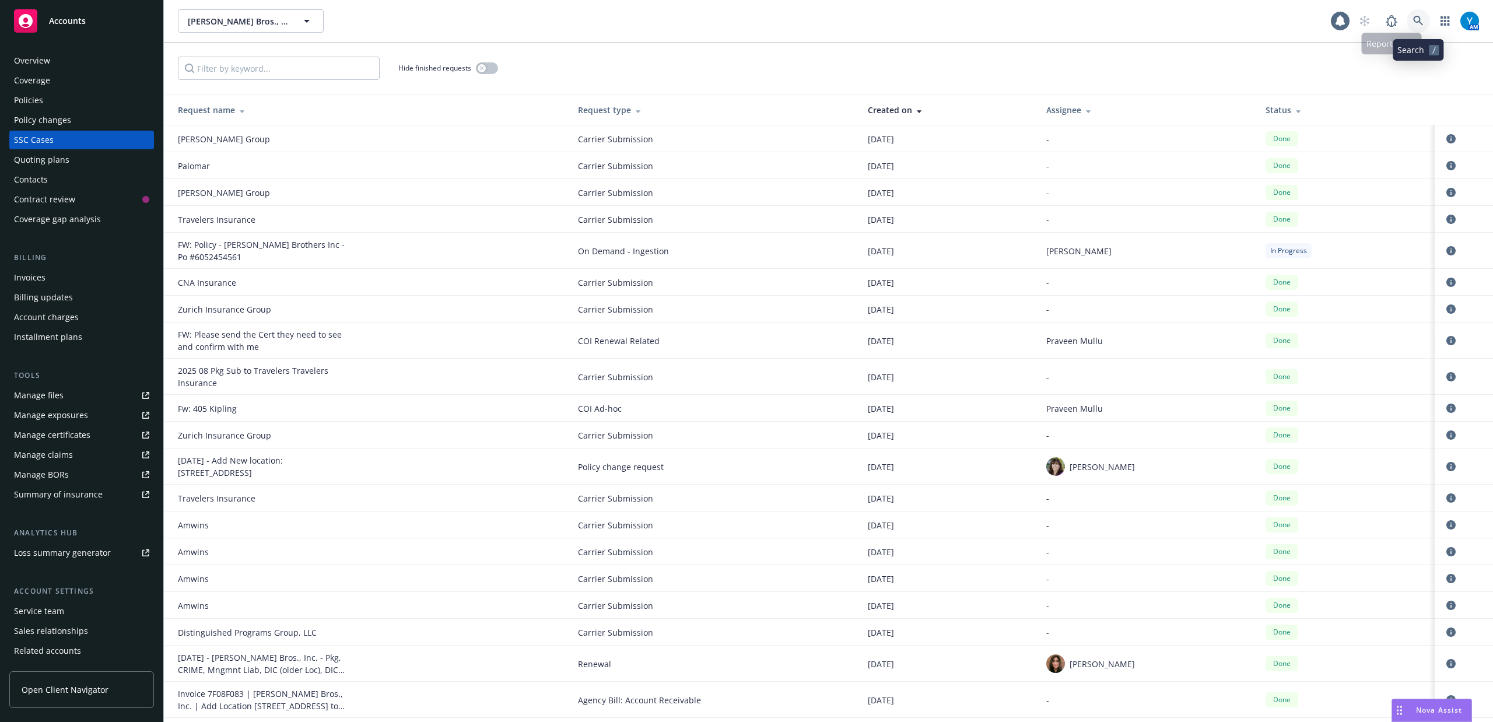
click at [1407, 19] on link at bounding box center [1418, 20] width 23 height 23
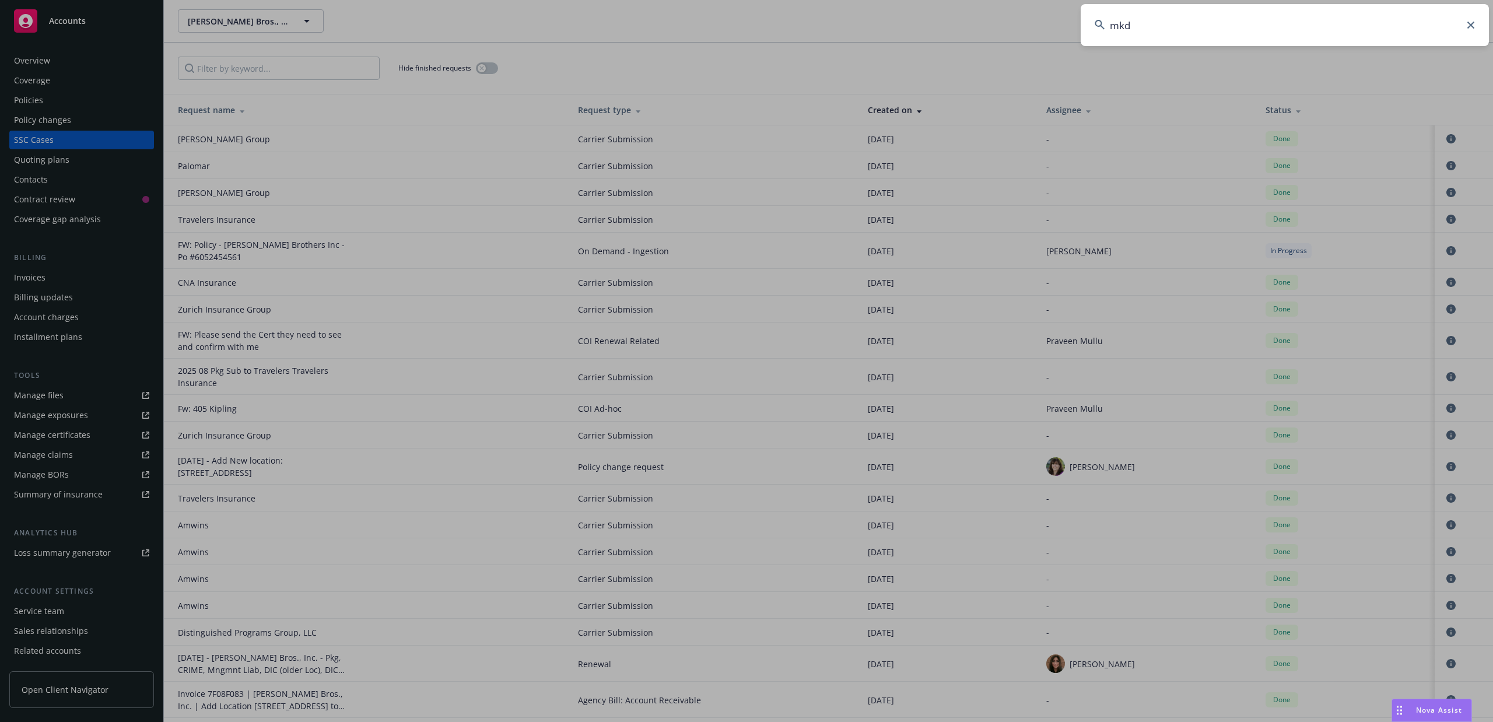
type input "mkd"
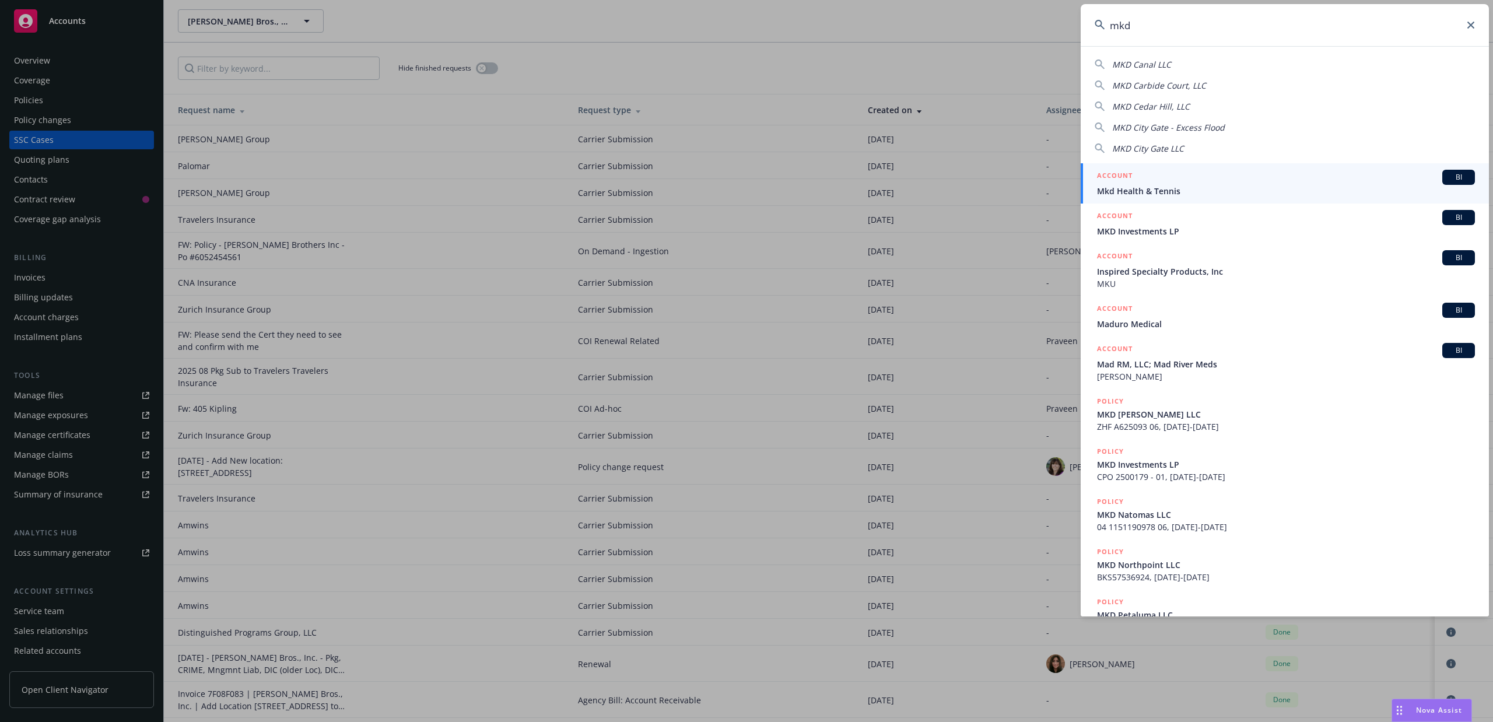
click at [1183, 227] on span "MKD Investments LP" at bounding box center [1286, 231] width 378 height 12
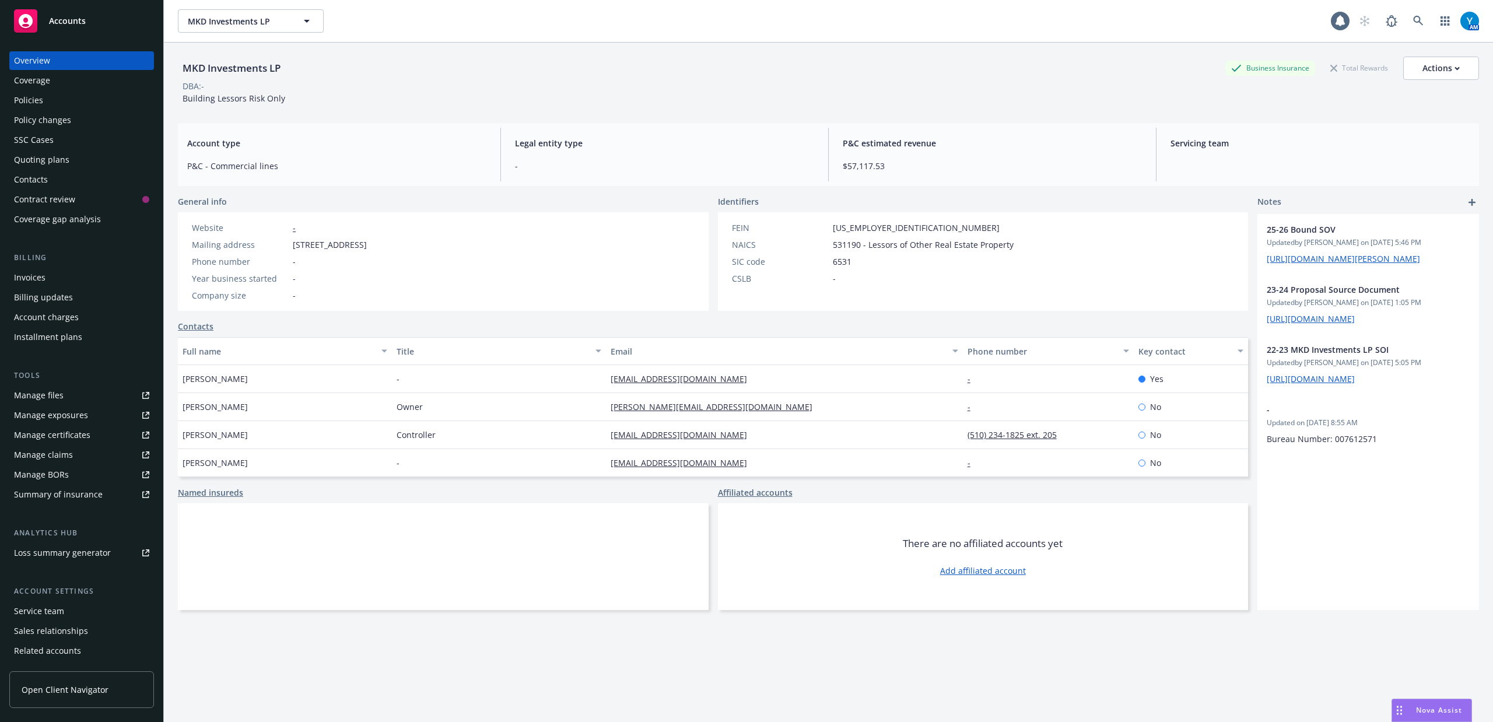
click at [48, 103] on div "Policies" at bounding box center [81, 100] width 135 height 19
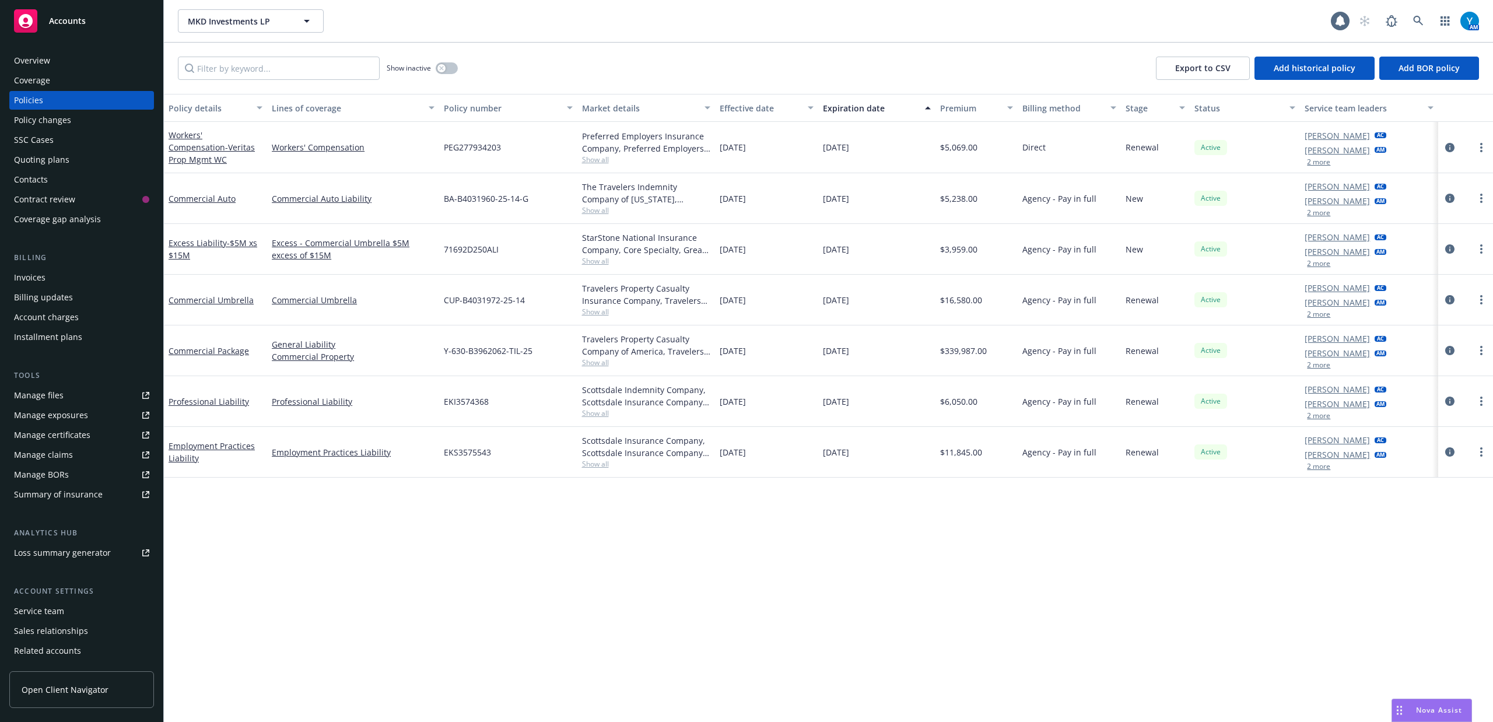
click at [1456, 346] on div at bounding box center [1465, 350] width 45 height 14
click at [1449, 353] on icon "circleInformation" at bounding box center [1449, 350] width 9 height 9
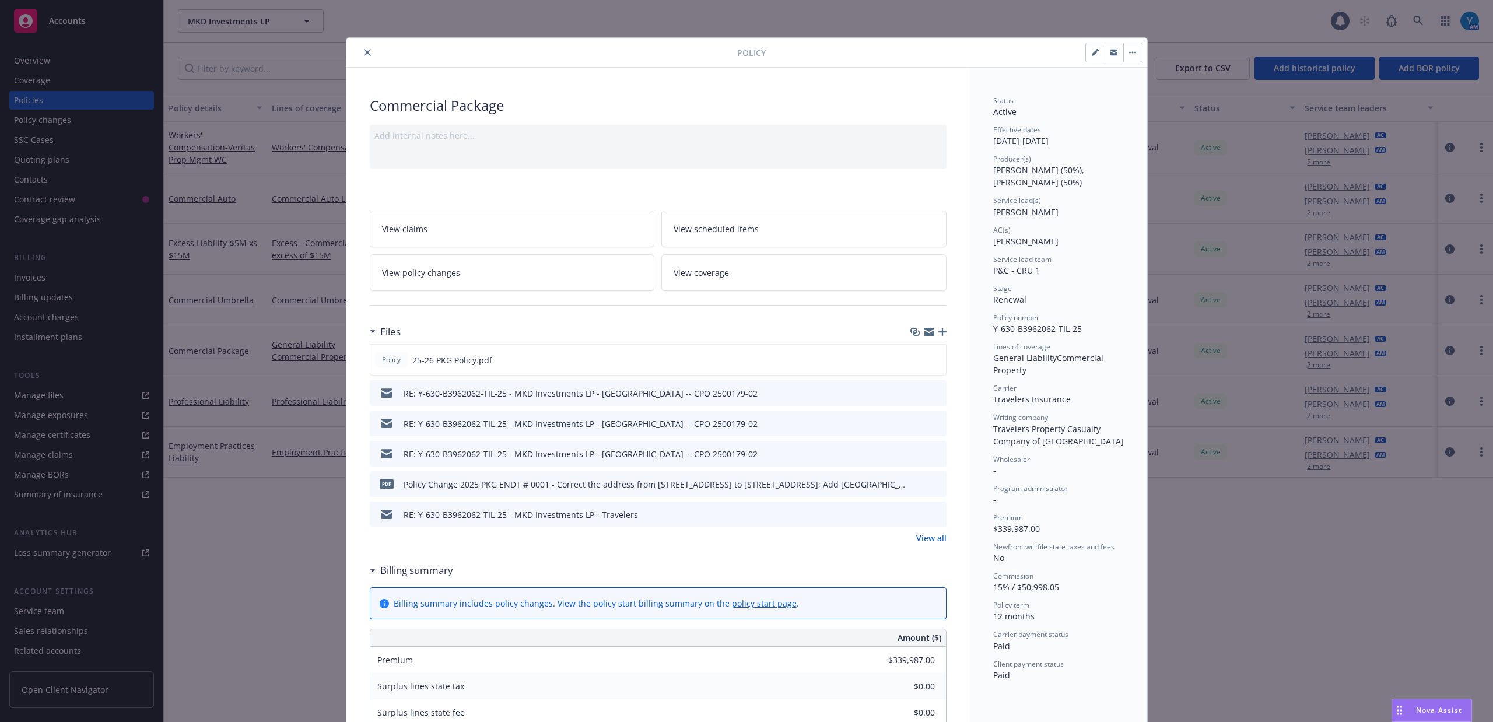
click at [523, 275] on link "View policy changes" at bounding box center [512, 272] width 285 height 37
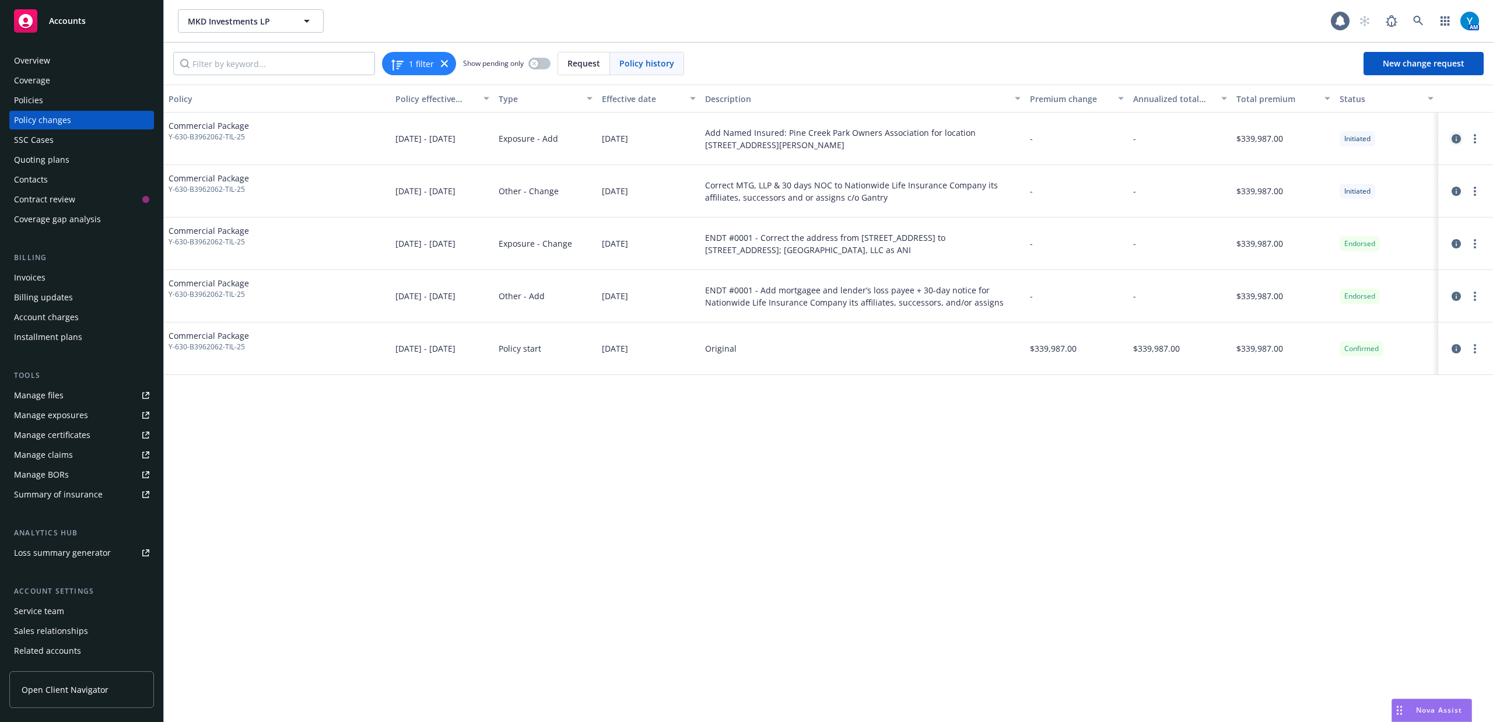
click at [1454, 139] on icon "circleInformation" at bounding box center [1456, 138] width 9 height 9
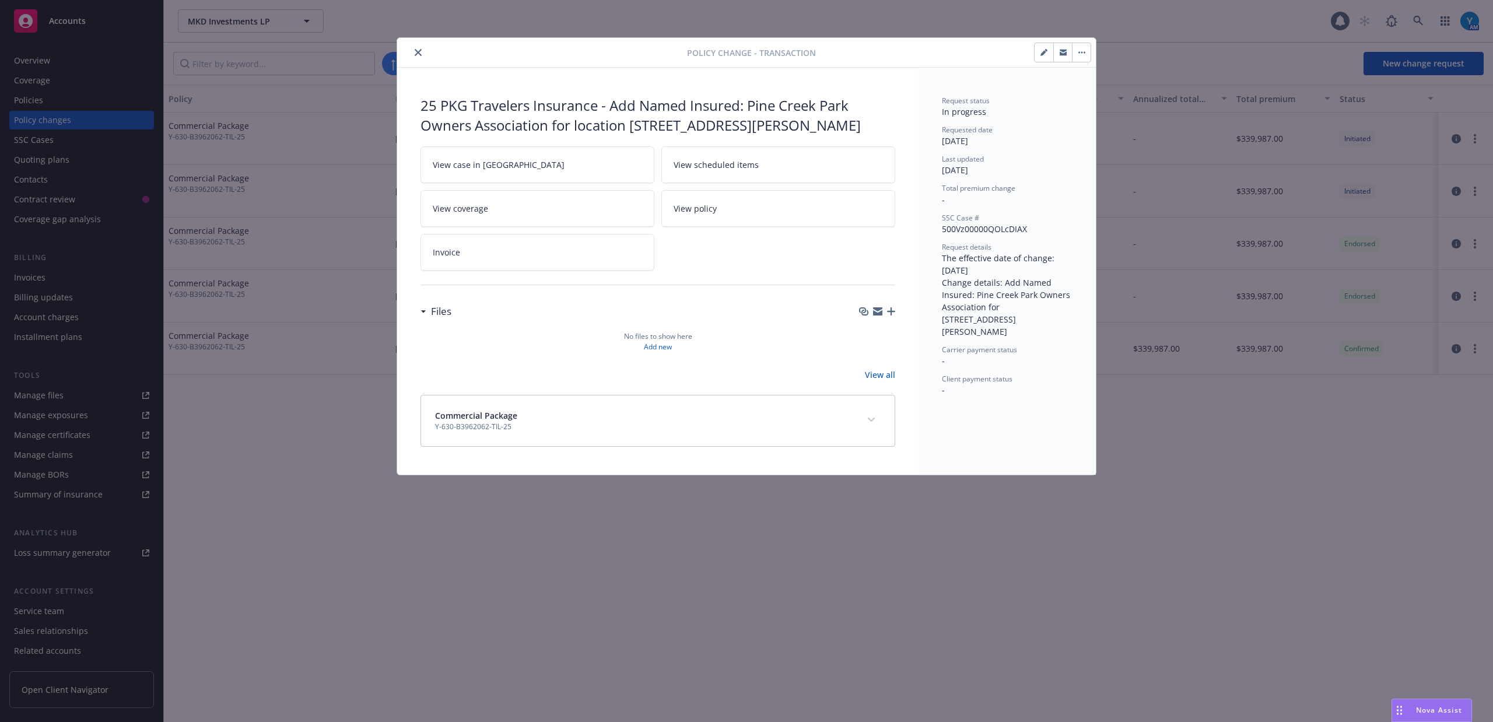
click at [420, 52] on icon "close" at bounding box center [418, 52] width 7 height 7
